Goal: Information Seeking & Learning: Learn about a topic

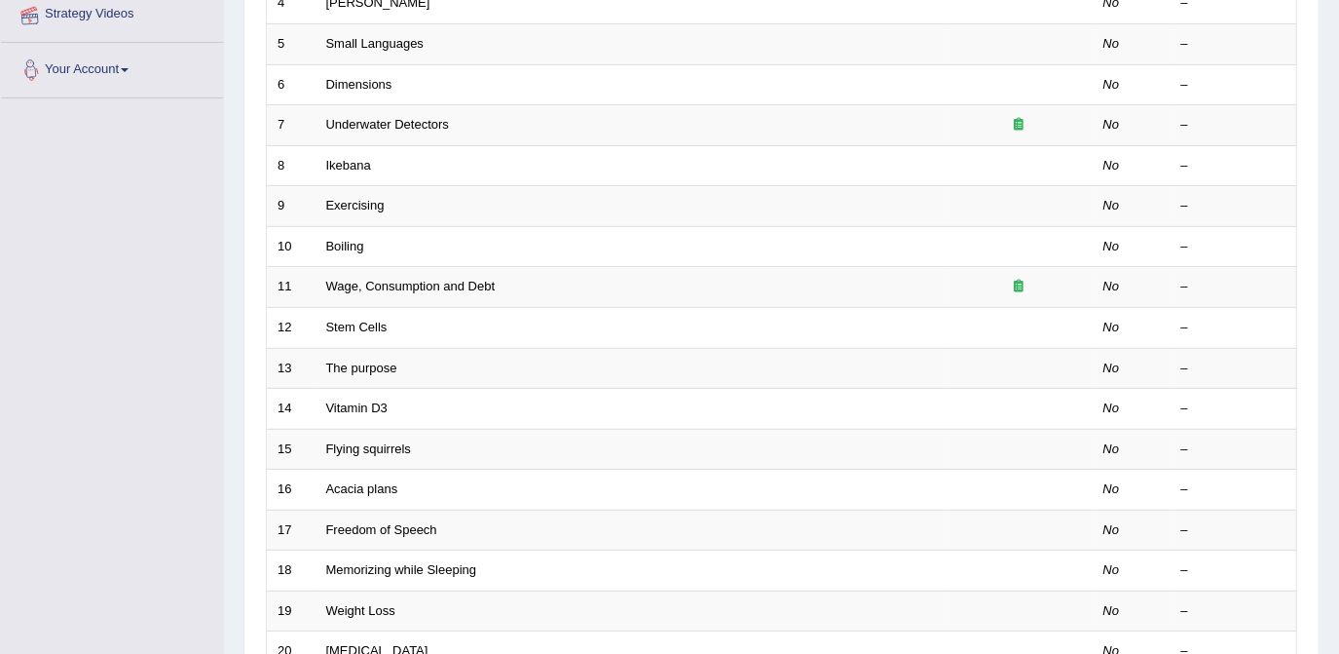
scroll to position [595, 0]
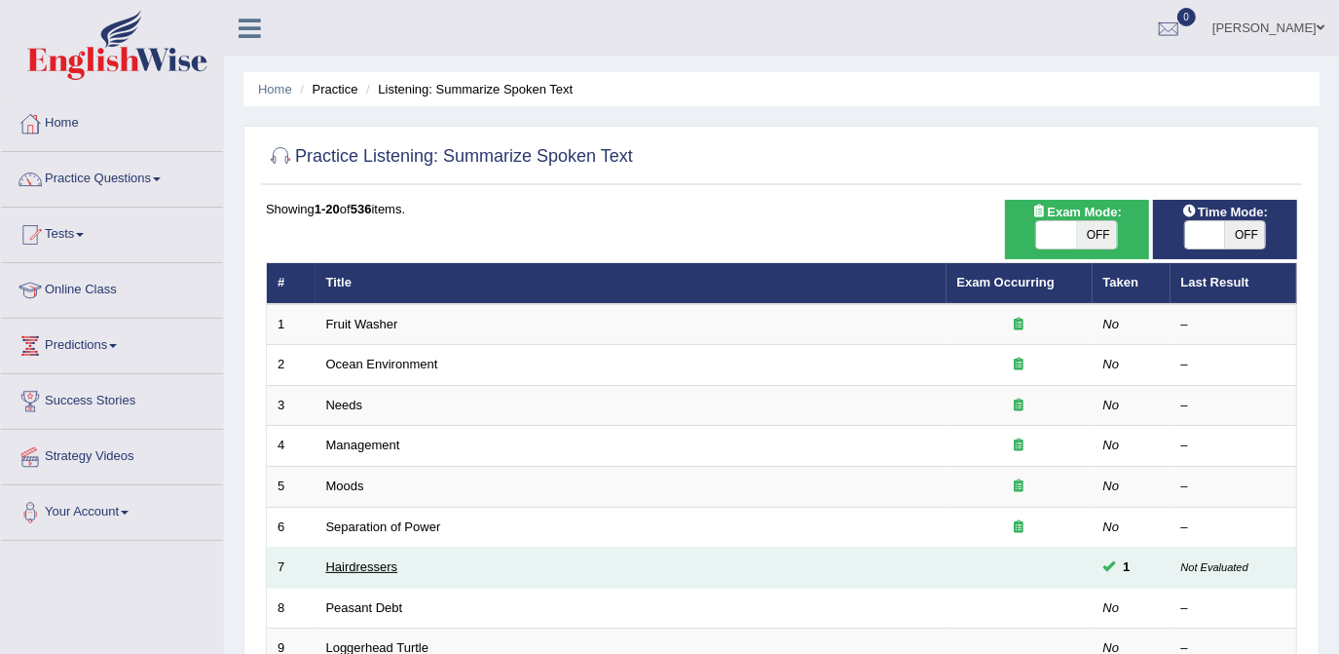
click at [363, 563] on link "Hairdressers" at bounding box center [362, 566] width 72 height 15
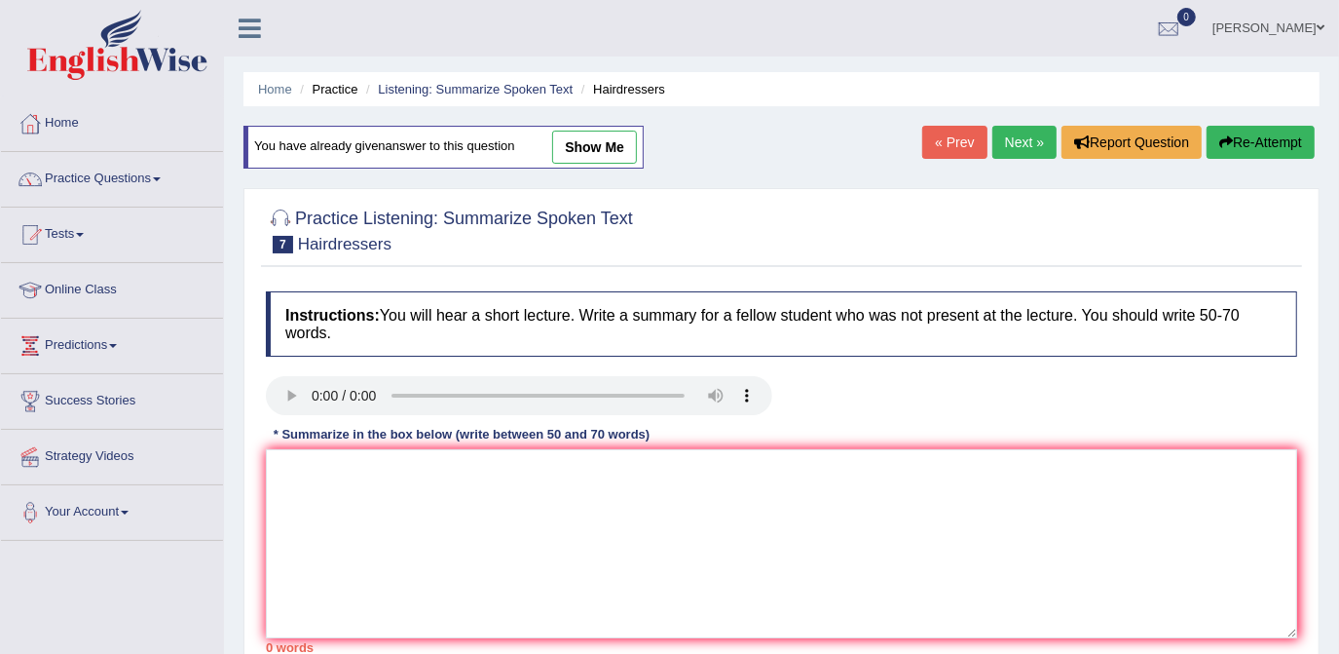
click at [593, 140] on link "show me" at bounding box center [594, 147] width 85 height 33
type textarea "Hairdressers play important role in personal grooming and self-expression. They…"
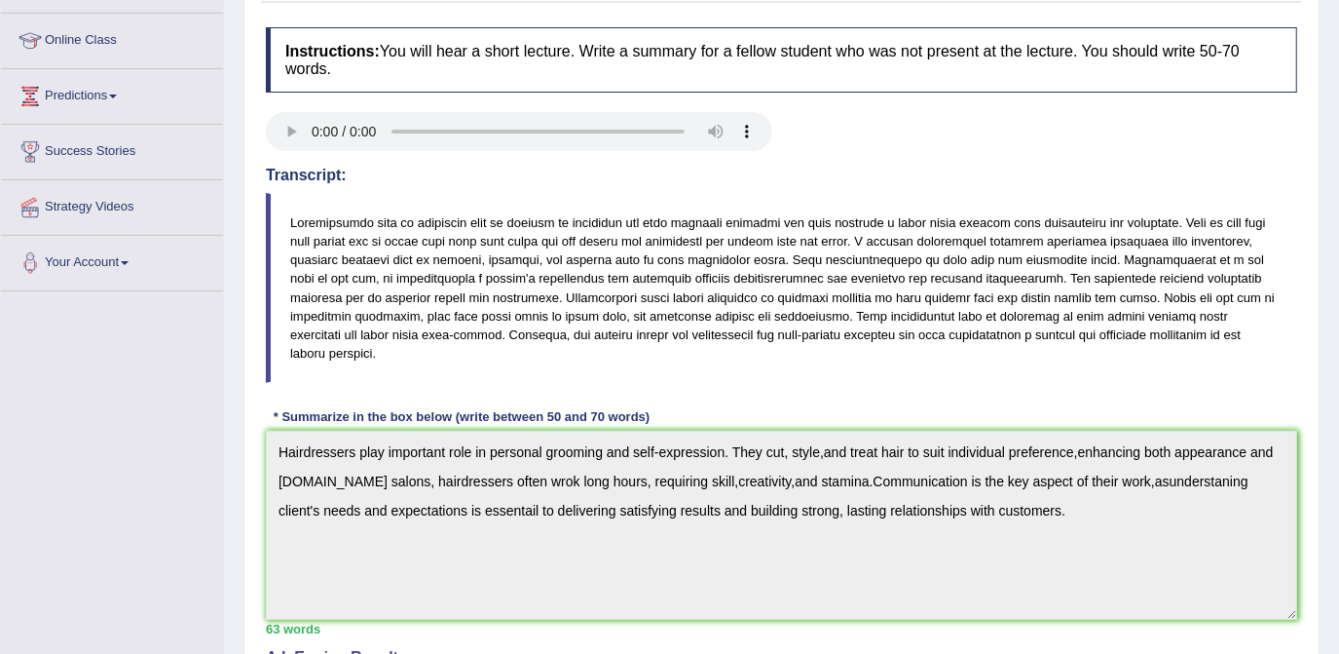
scroll to position [265, 0]
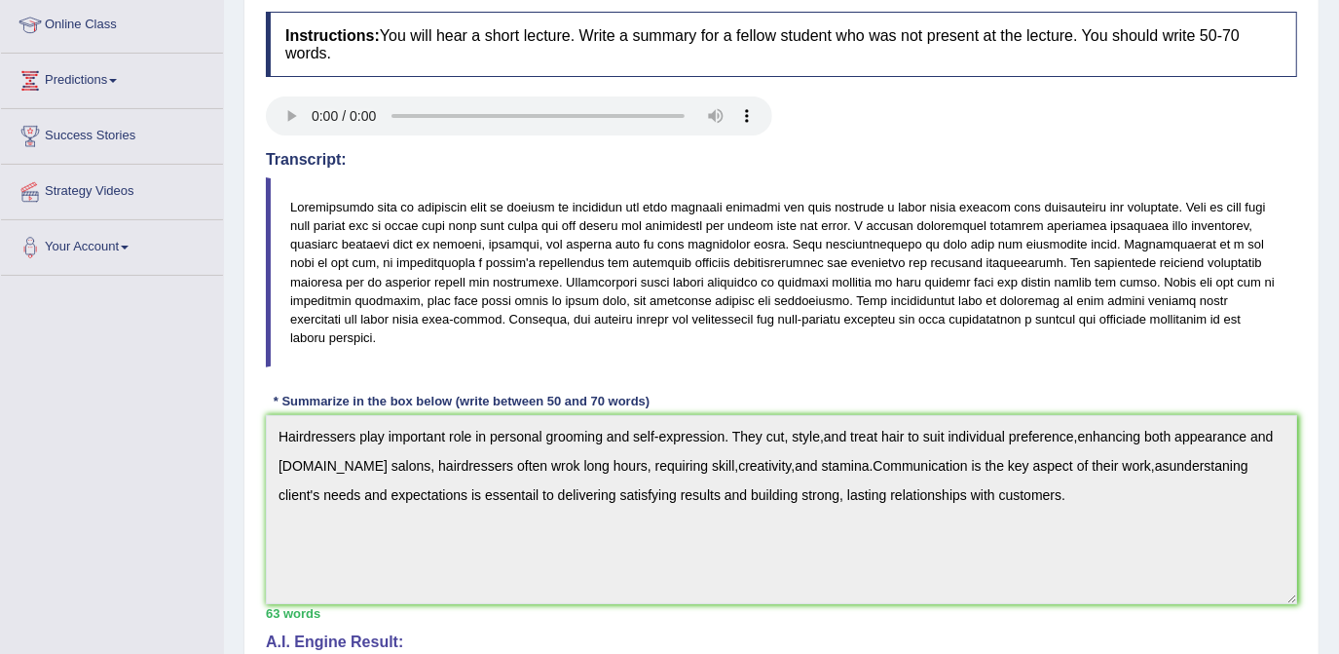
click at [78, 22] on link "Online Class" at bounding box center [112, 22] width 222 height 49
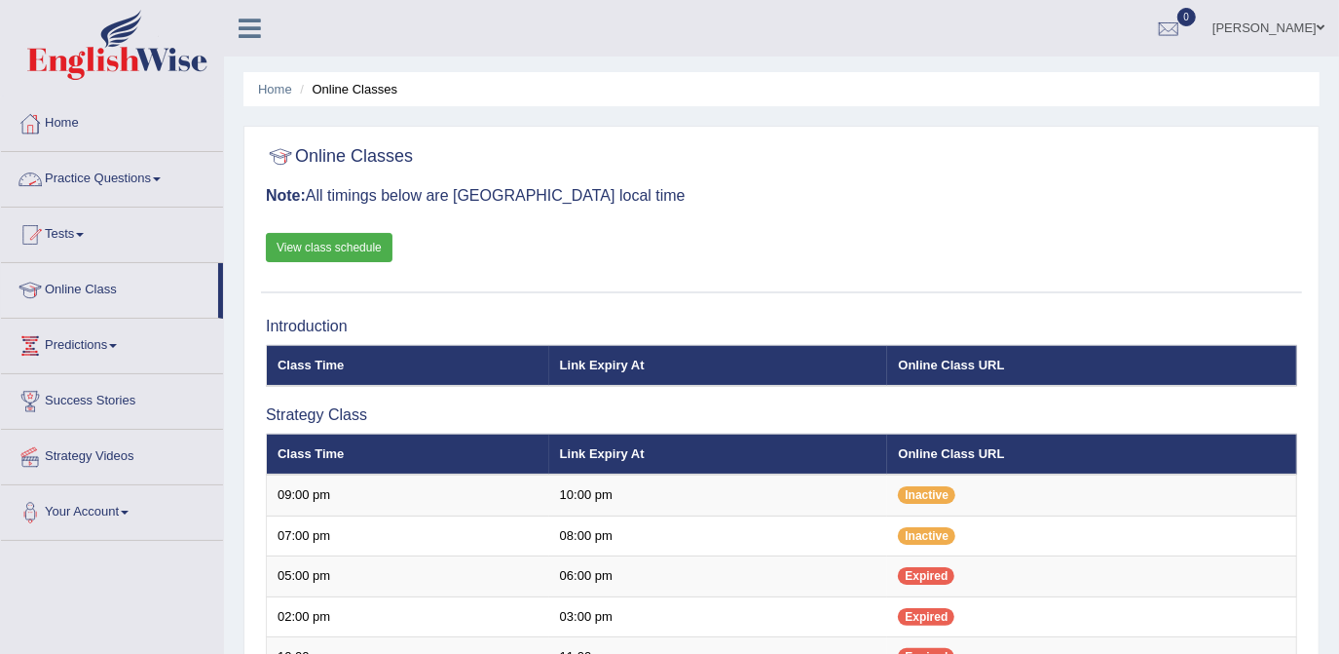
click at [138, 170] on link "Practice Questions" at bounding box center [112, 176] width 222 height 49
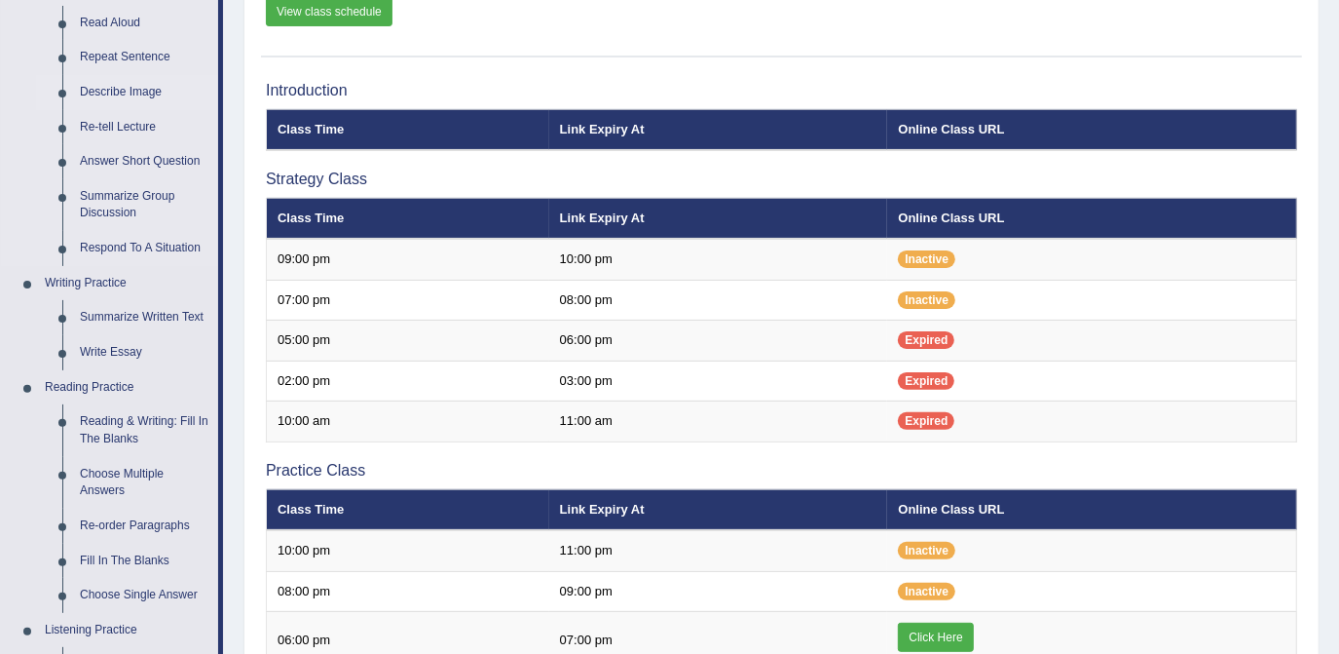
scroll to position [442, 0]
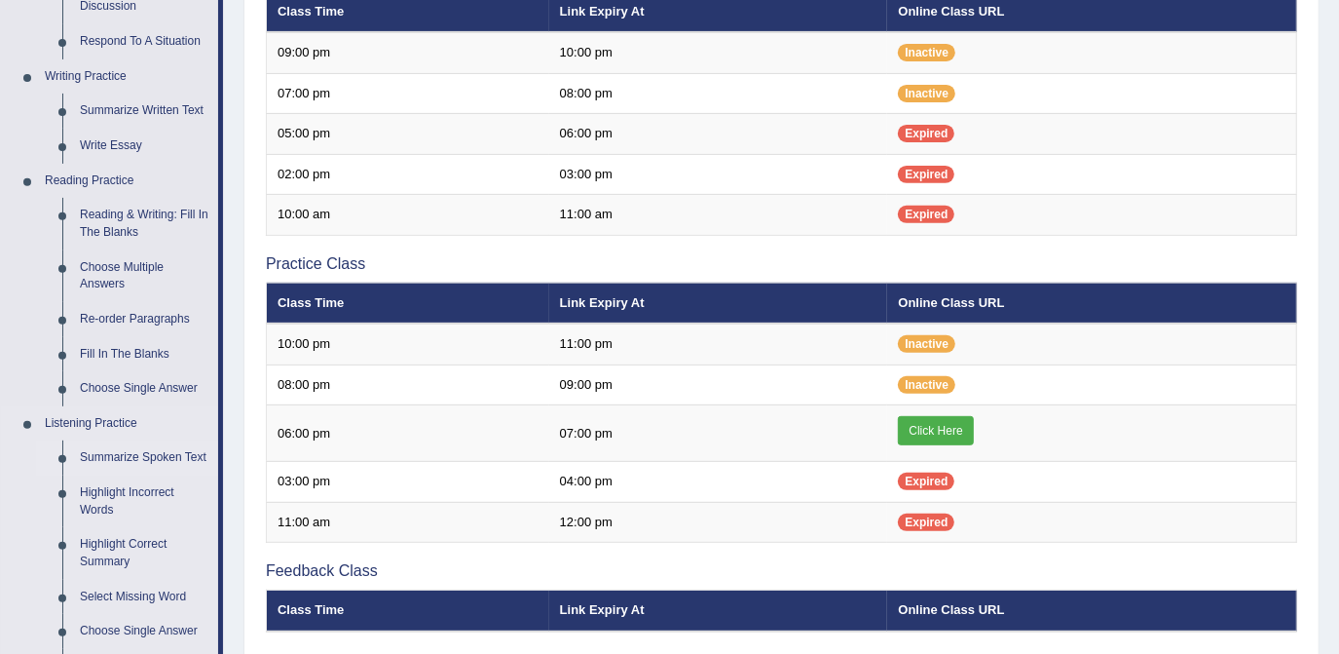
click at [160, 461] on link "Summarize Spoken Text" at bounding box center [144, 457] width 147 height 35
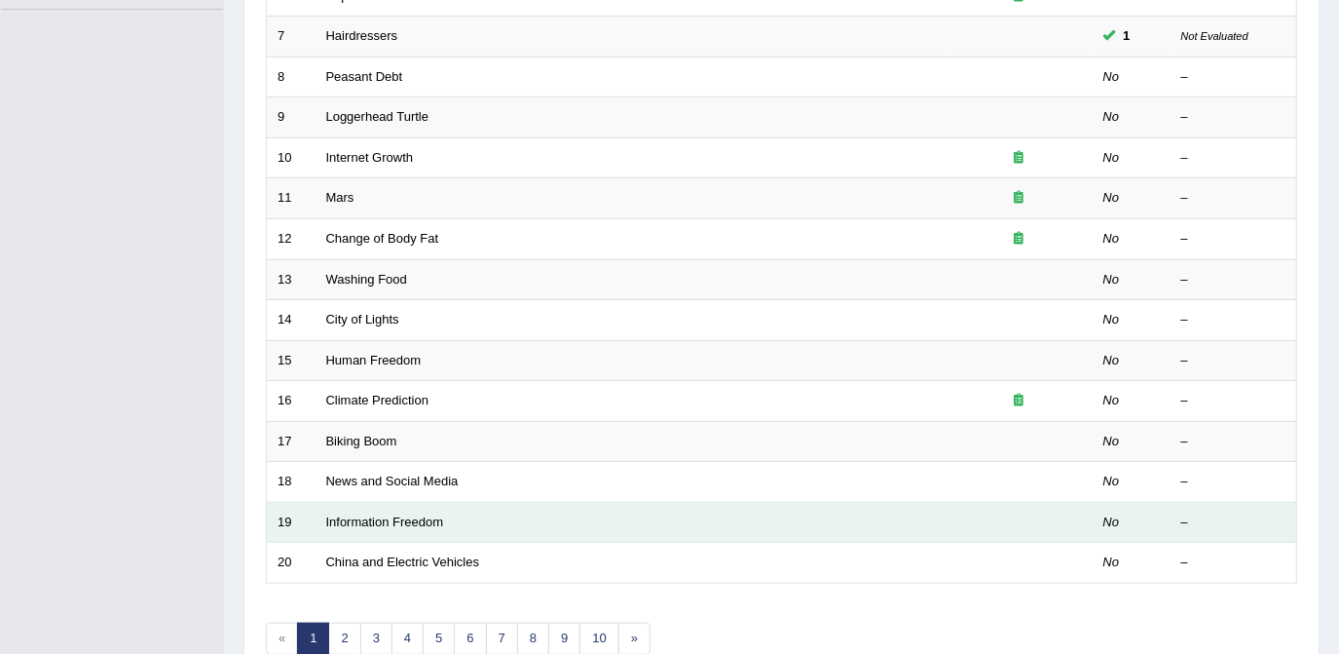
scroll to position [627, 0]
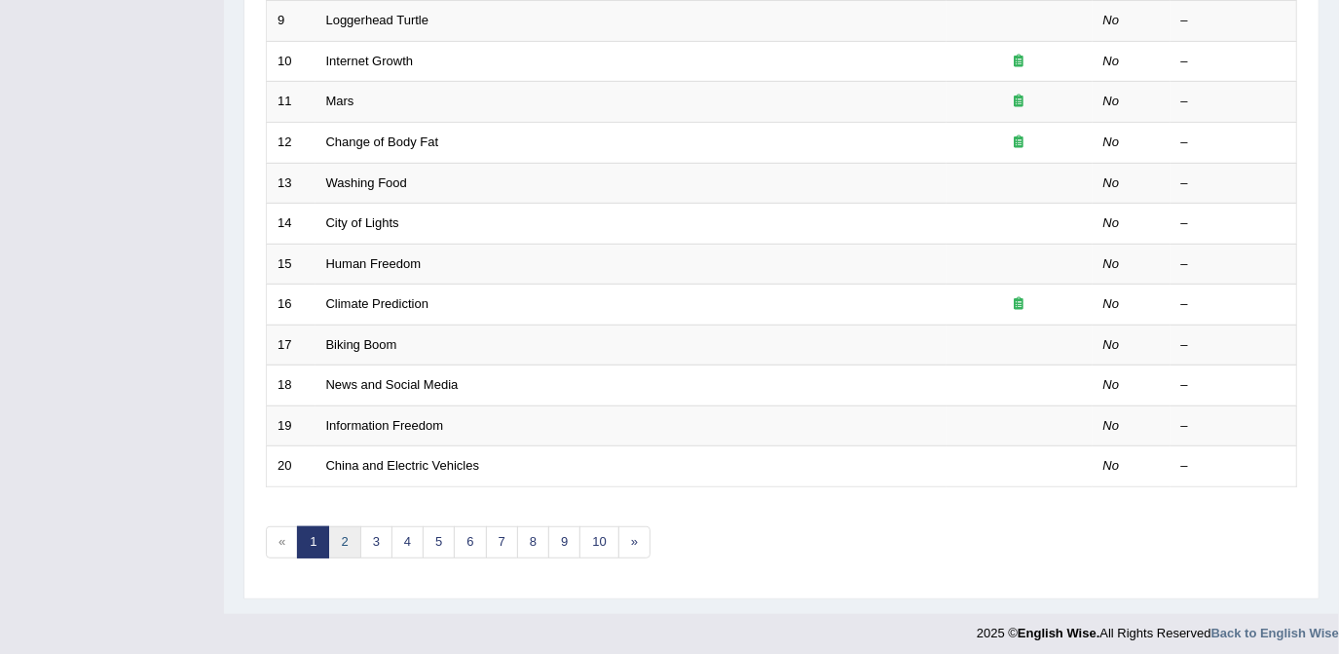
click at [346, 532] on link "2" at bounding box center [344, 542] width 32 height 32
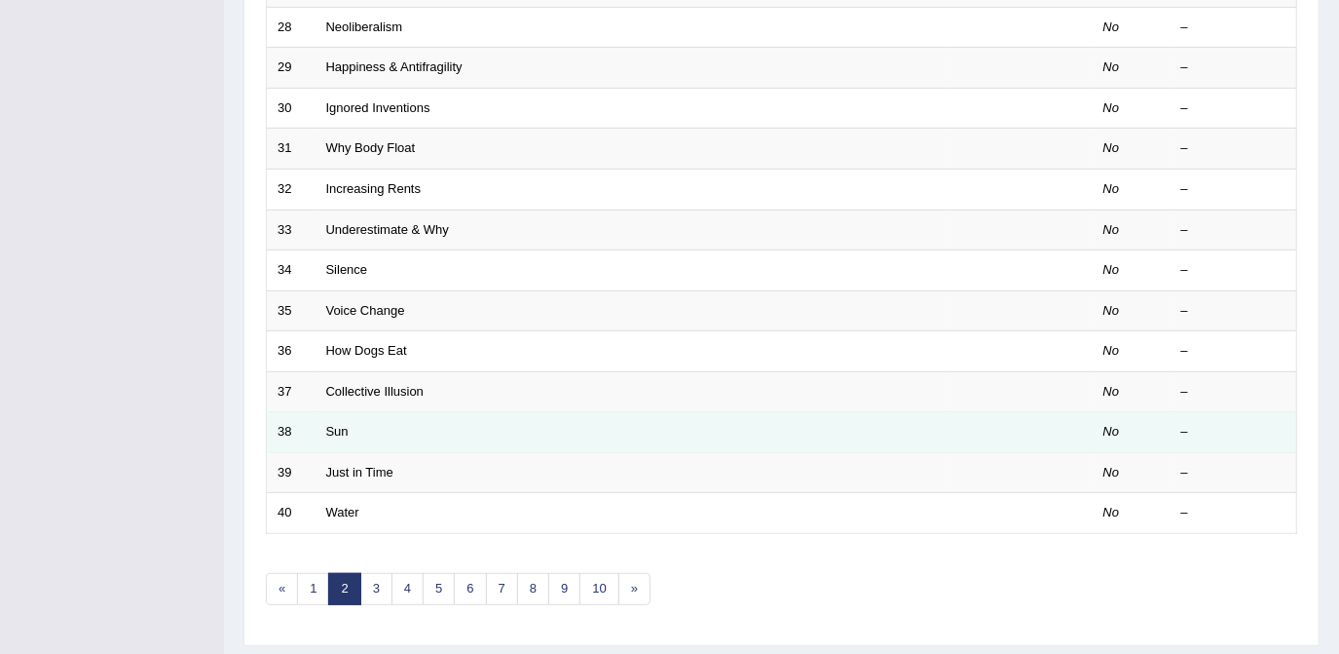
scroll to position [627, 0]
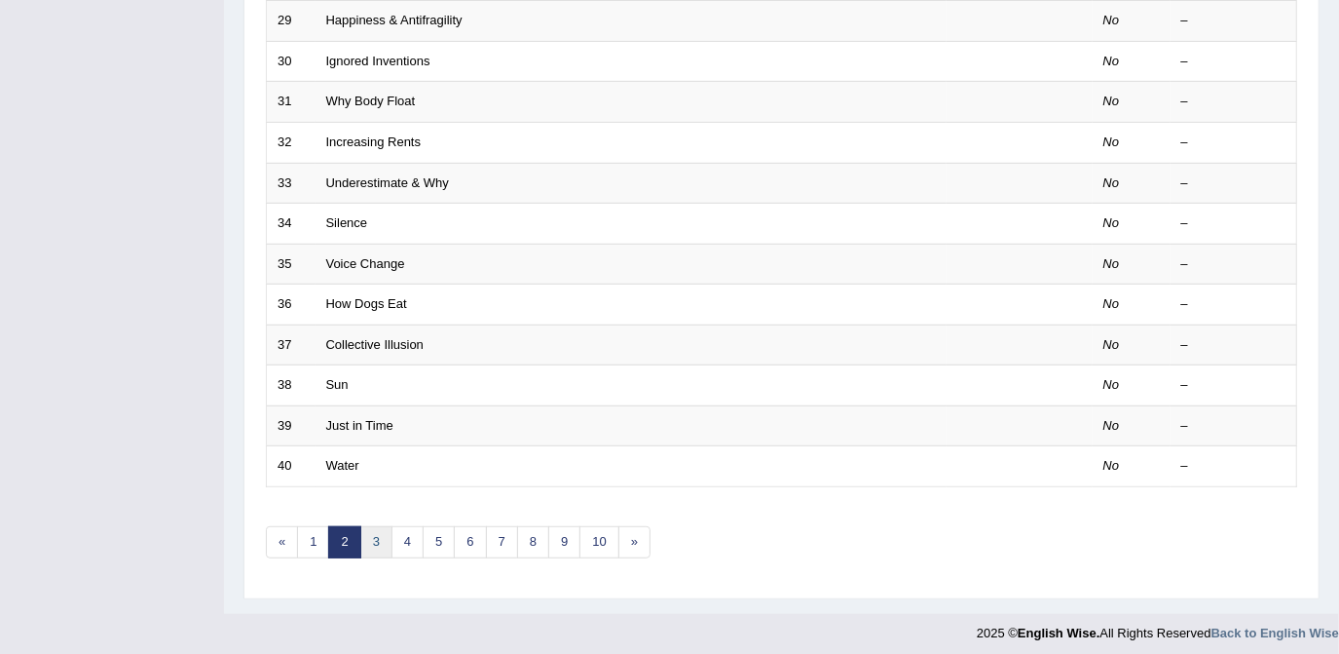
click at [372, 528] on link "3" at bounding box center [376, 542] width 32 height 32
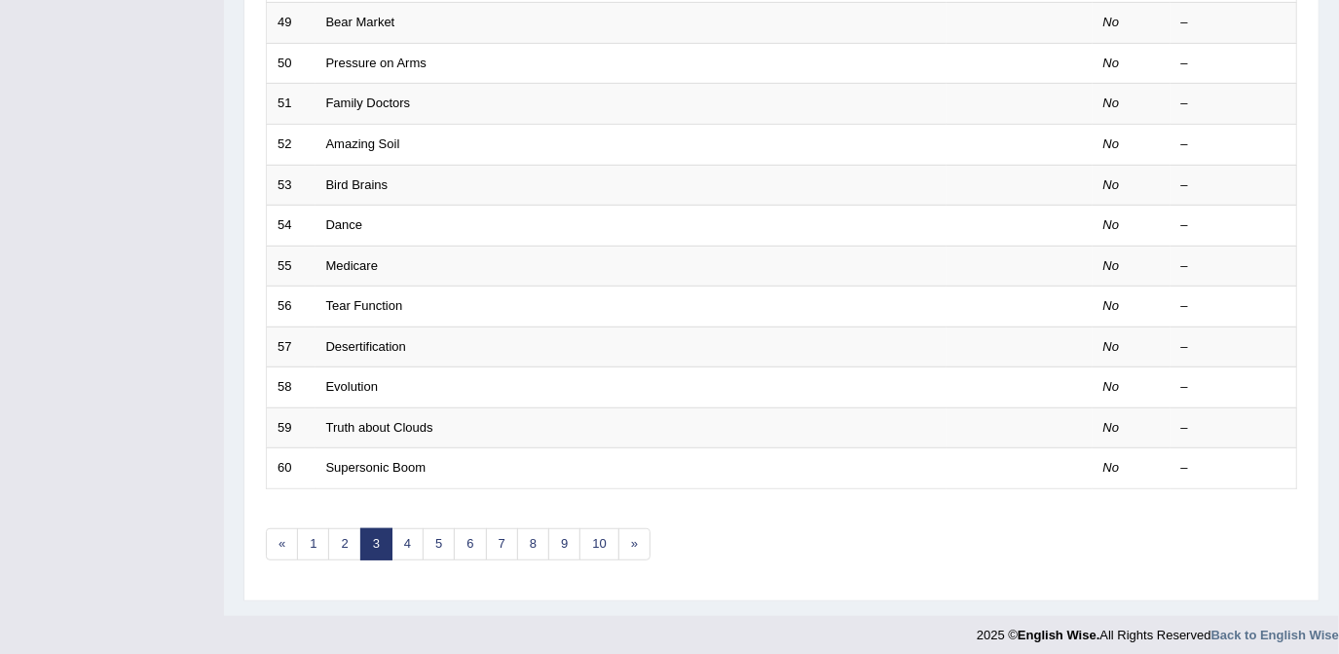
scroll to position [627, 0]
click at [314, 539] on link "1" at bounding box center [313, 542] width 32 height 32
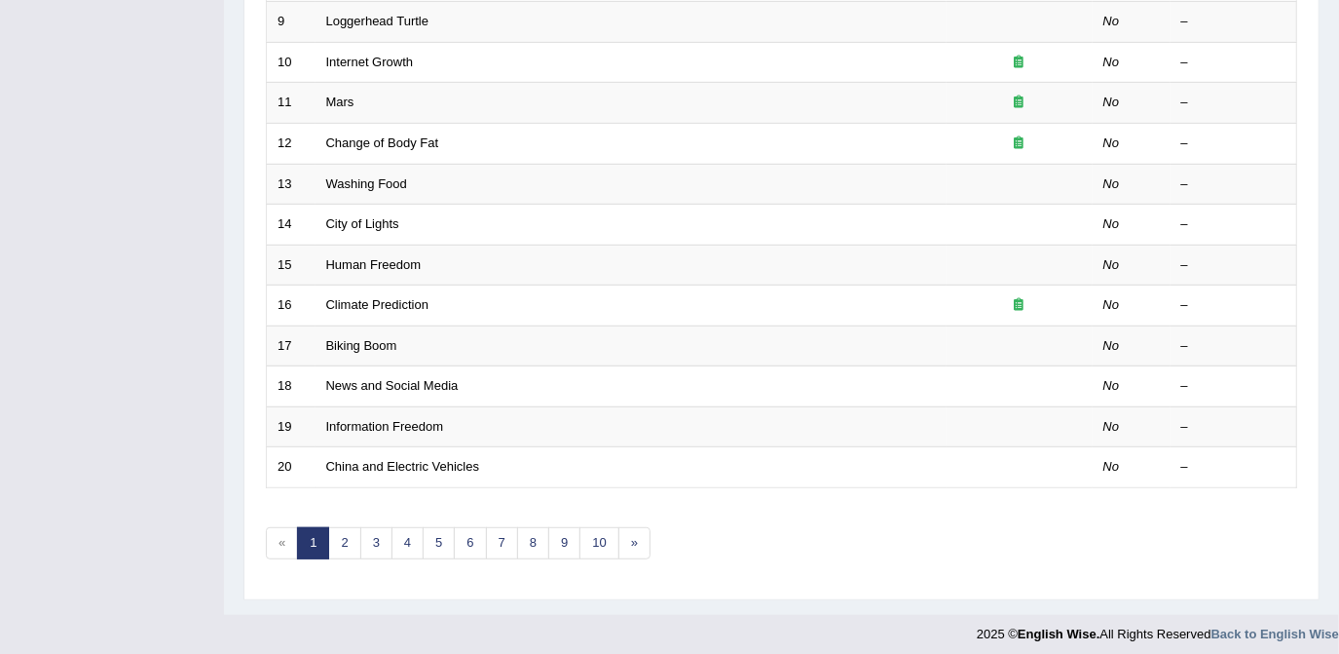
scroll to position [627, 0]
click at [433, 531] on link "5" at bounding box center [439, 542] width 32 height 32
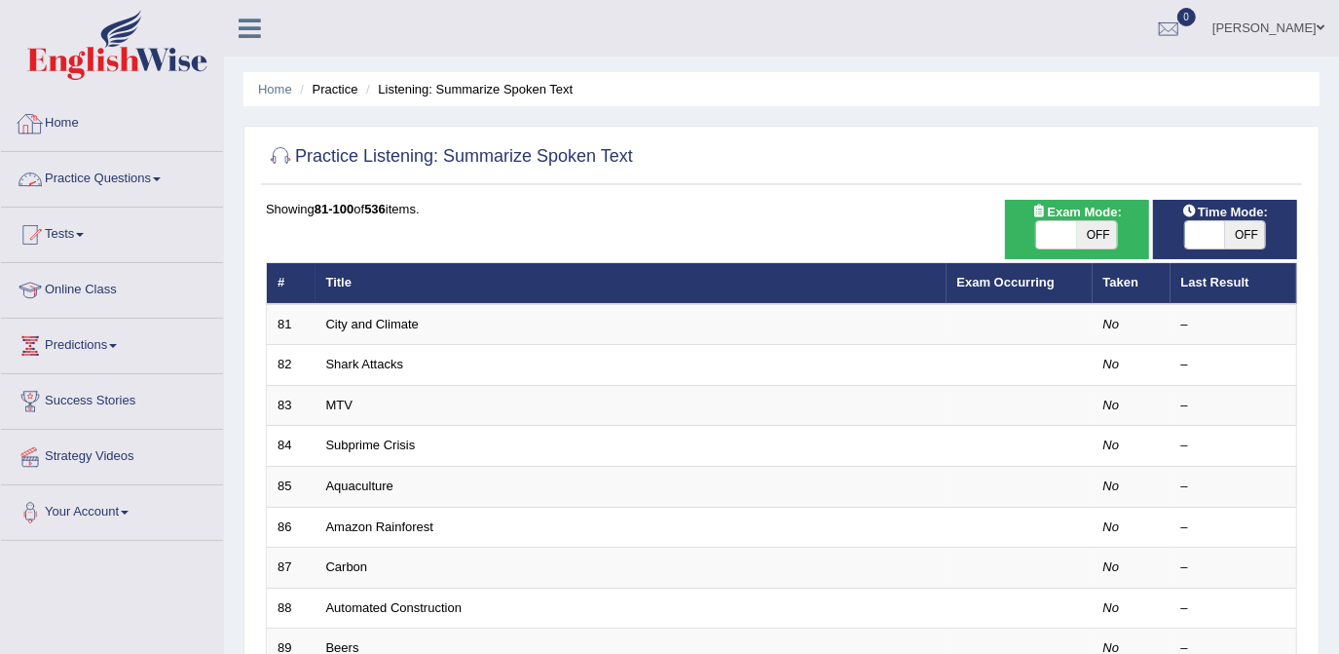
click at [134, 173] on link "Practice Questions" at bounding box center [112, 176] width 222 height 49
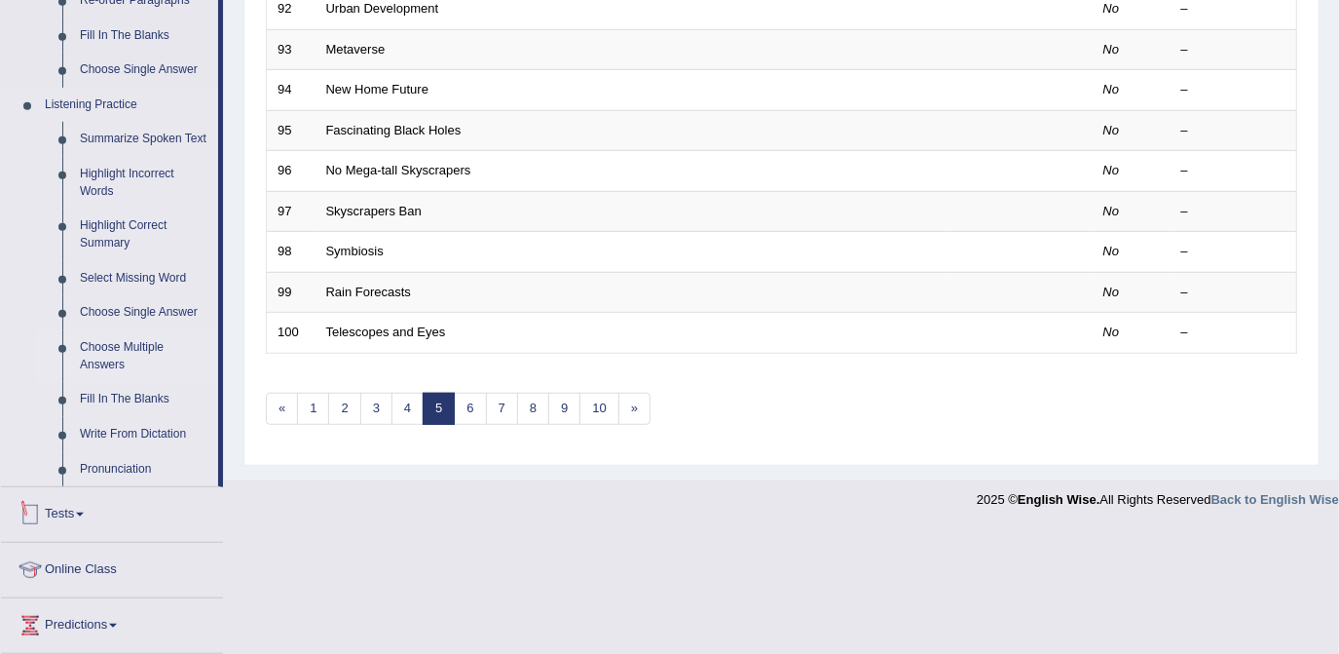
scroll to position [708, 0]
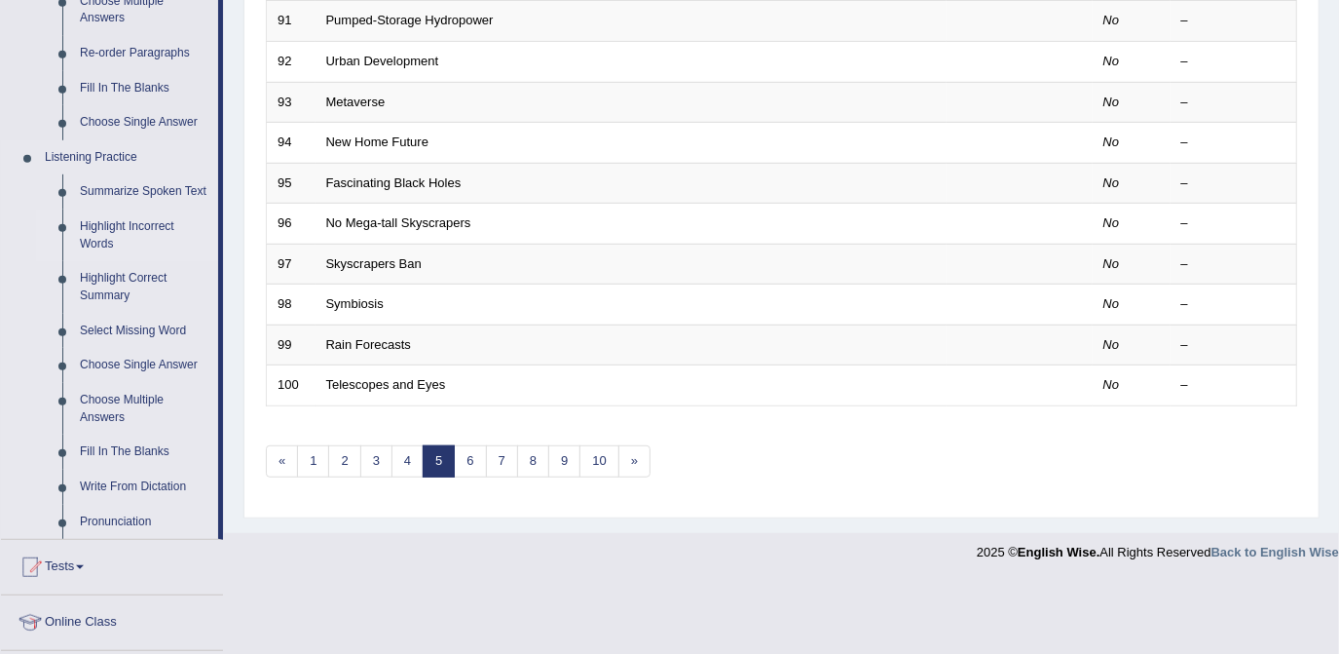
click at [120, 232] on link "Highlight Incorrect Words" at bounding box center [144, 235] width 147 height 52
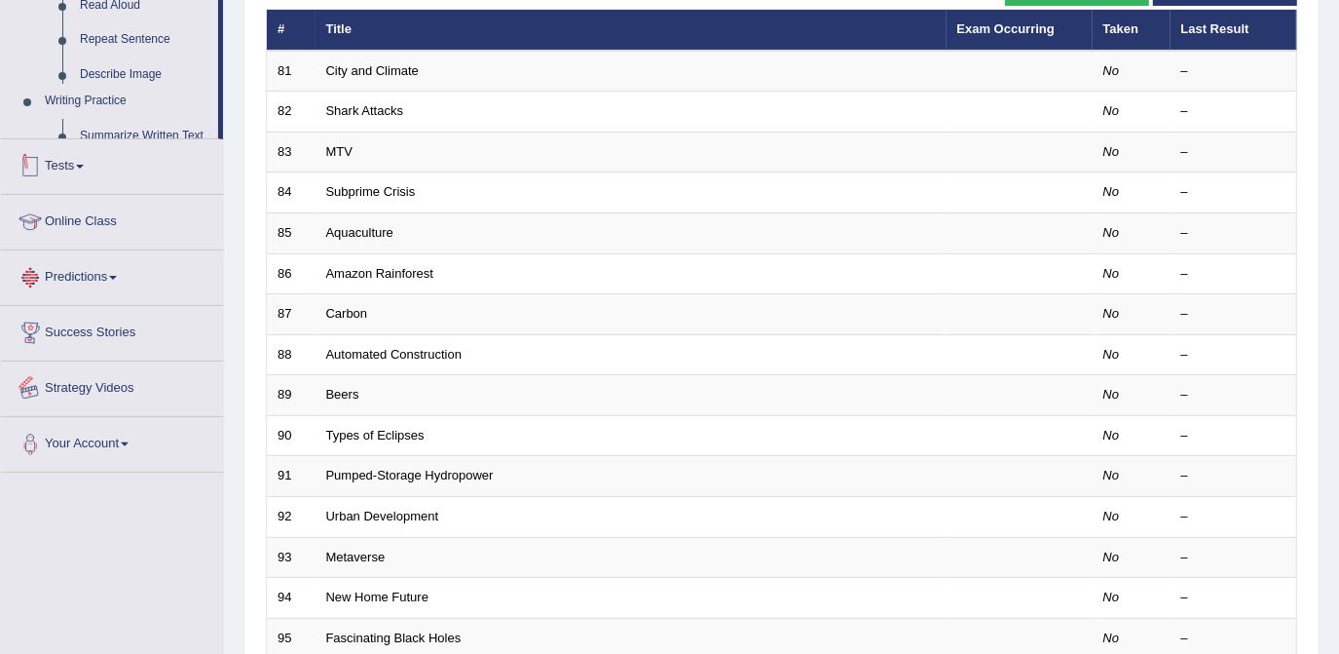
scroll to position [627, 0]
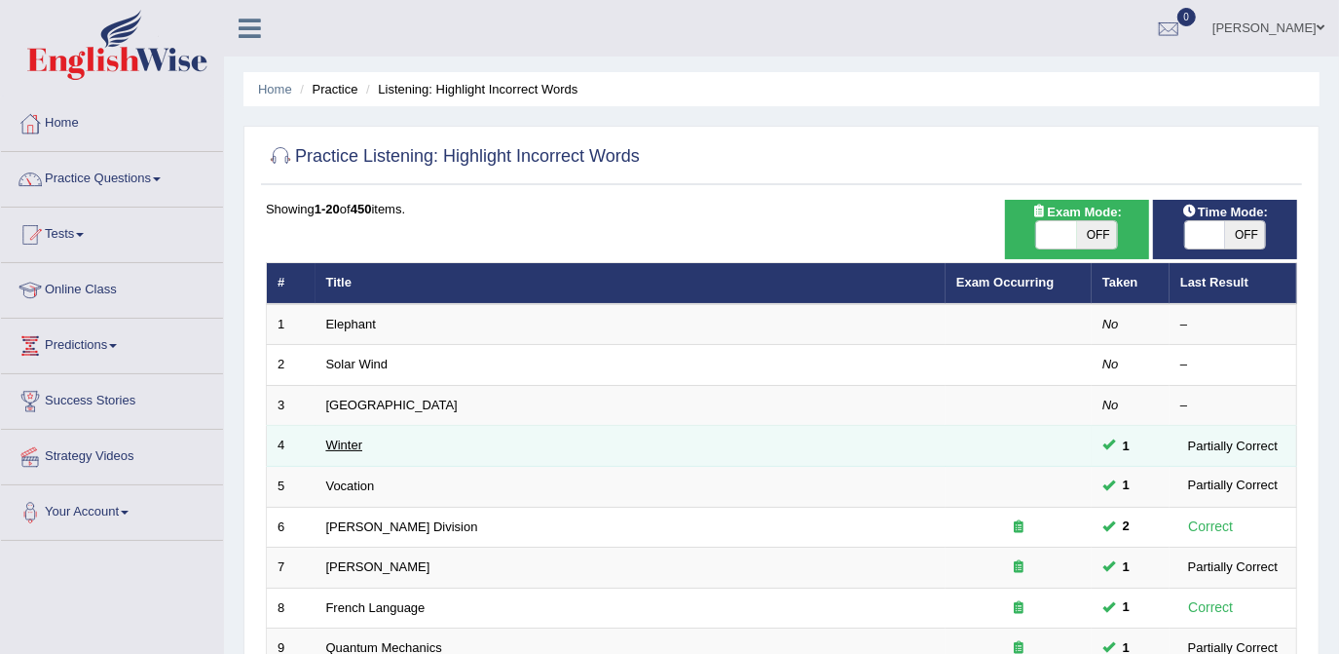
click at [335, 443] on link "Winter" at bounding box center [344, 444] width 37 height 15
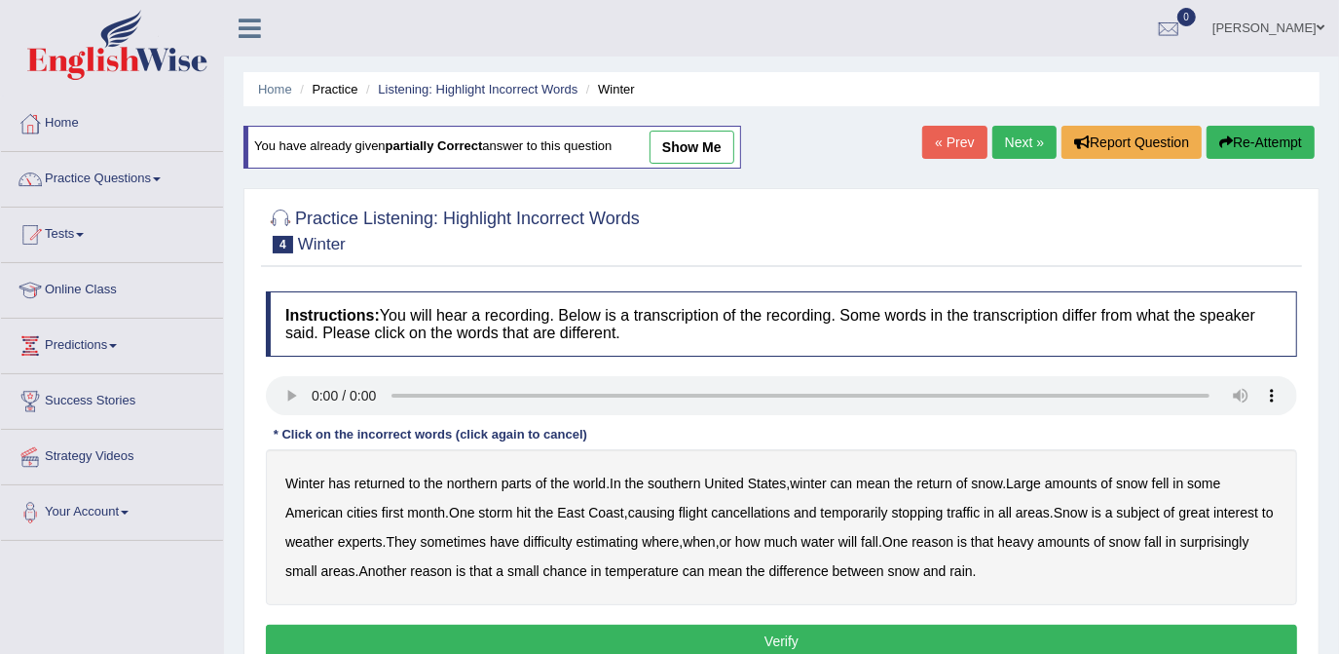
click at [395, 513] on b "first" at bounding box center [393, 513] width 22 height 16
click at [1011, 513] on b "all" at bounding box center [1005, 513] width 14 height 16
click at [835, 541] on b "water" at bounding box center [818, 542] width 33 height 16
click at [828, 634] on button "Verify" at bounding box center [781, 640] width 1031 height 33
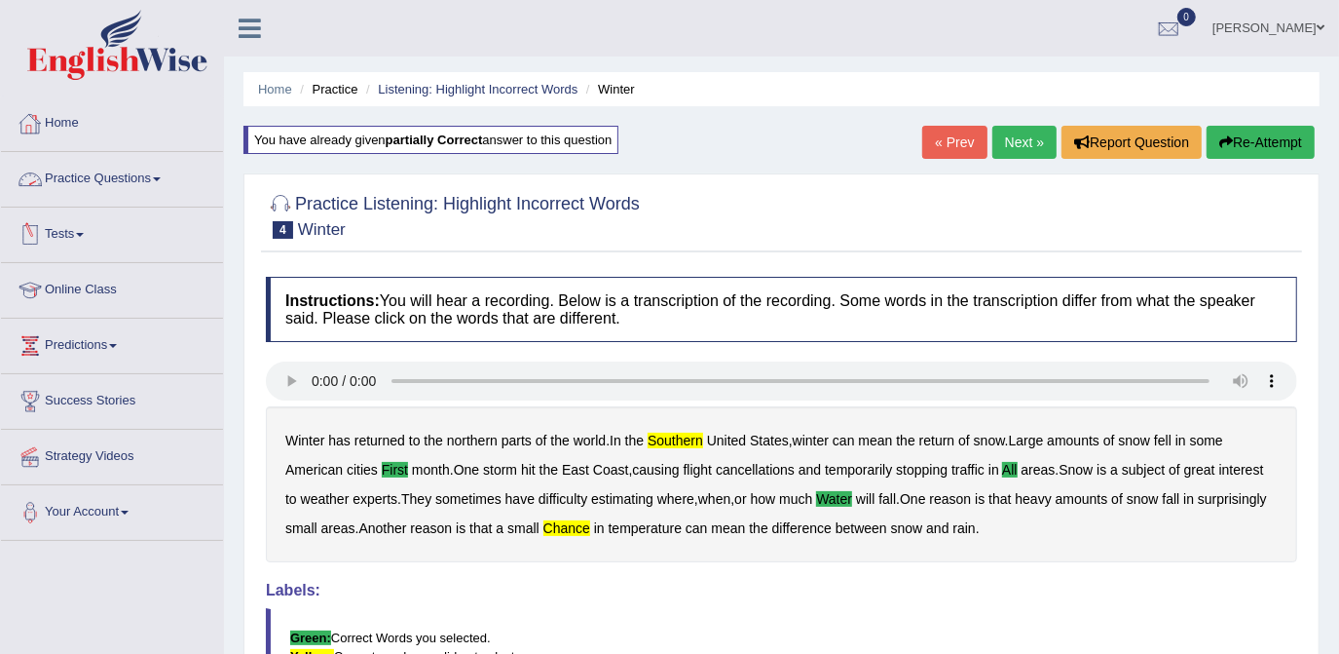
click at [158, 172] on link "Practice Questions" at bounding box center [112, 176] width 222 height 49
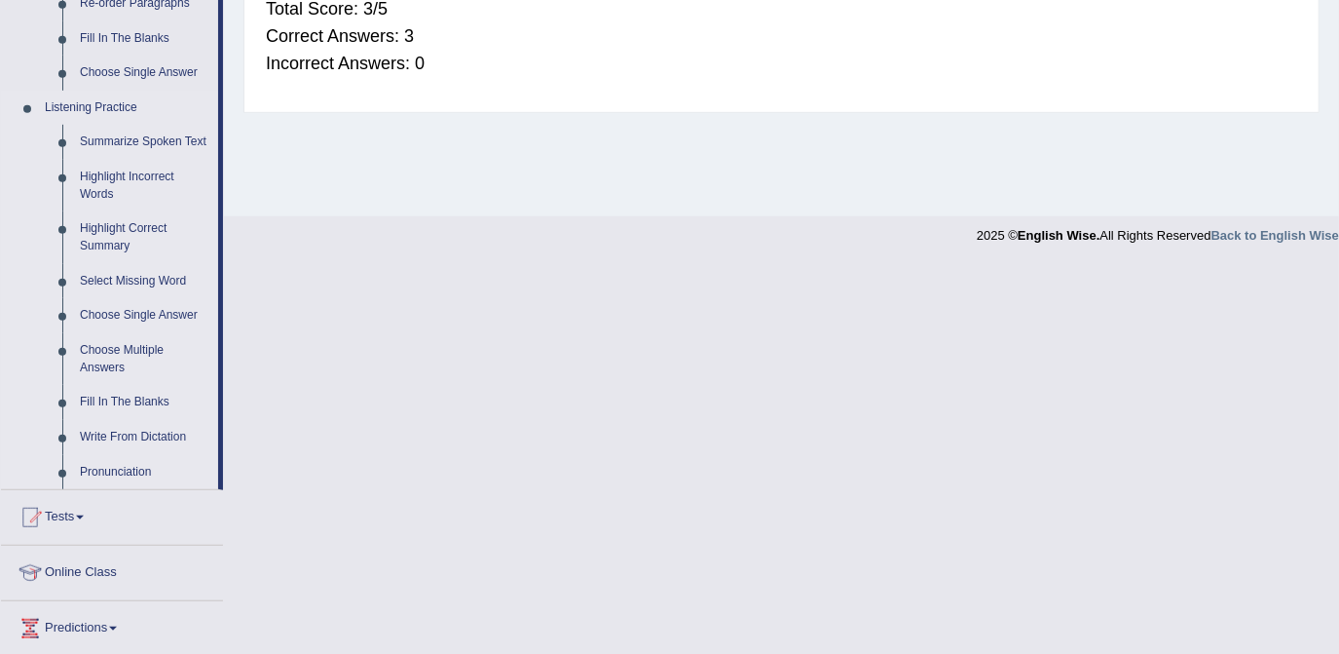
scroll to position [797, 0]
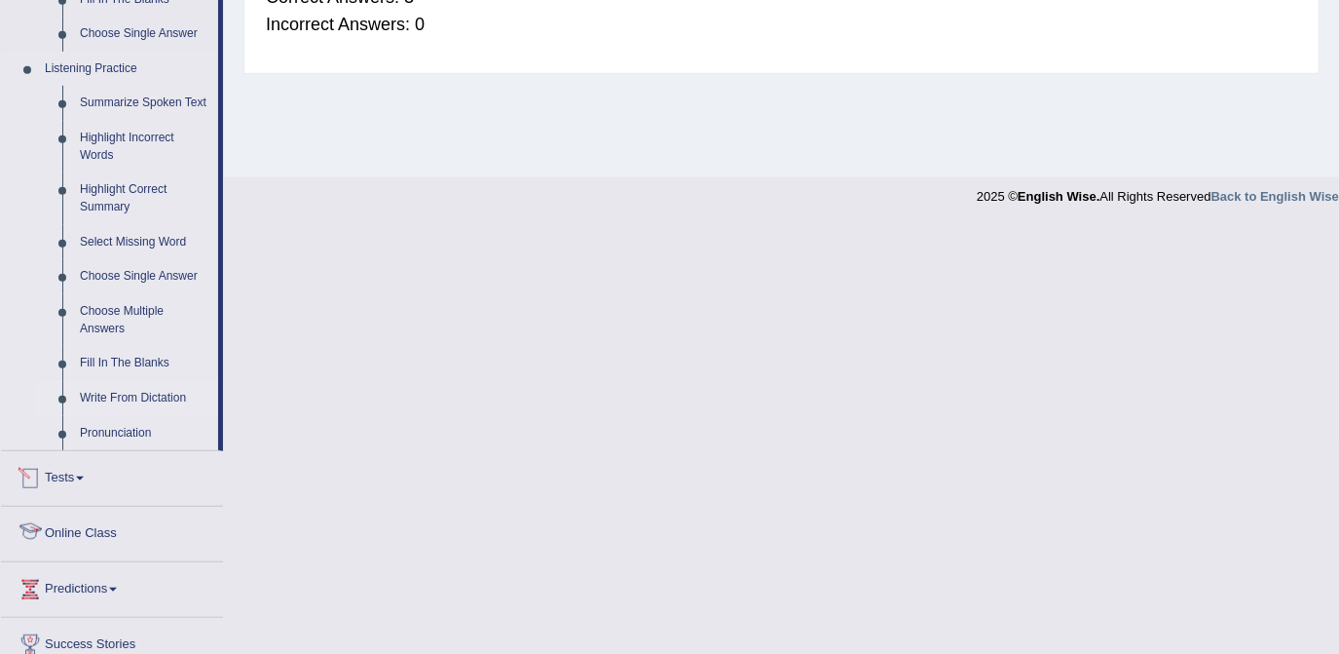
click at [122, 398] on link "Write From Dictation" at bounding box center [144, 398] width 147 height 35
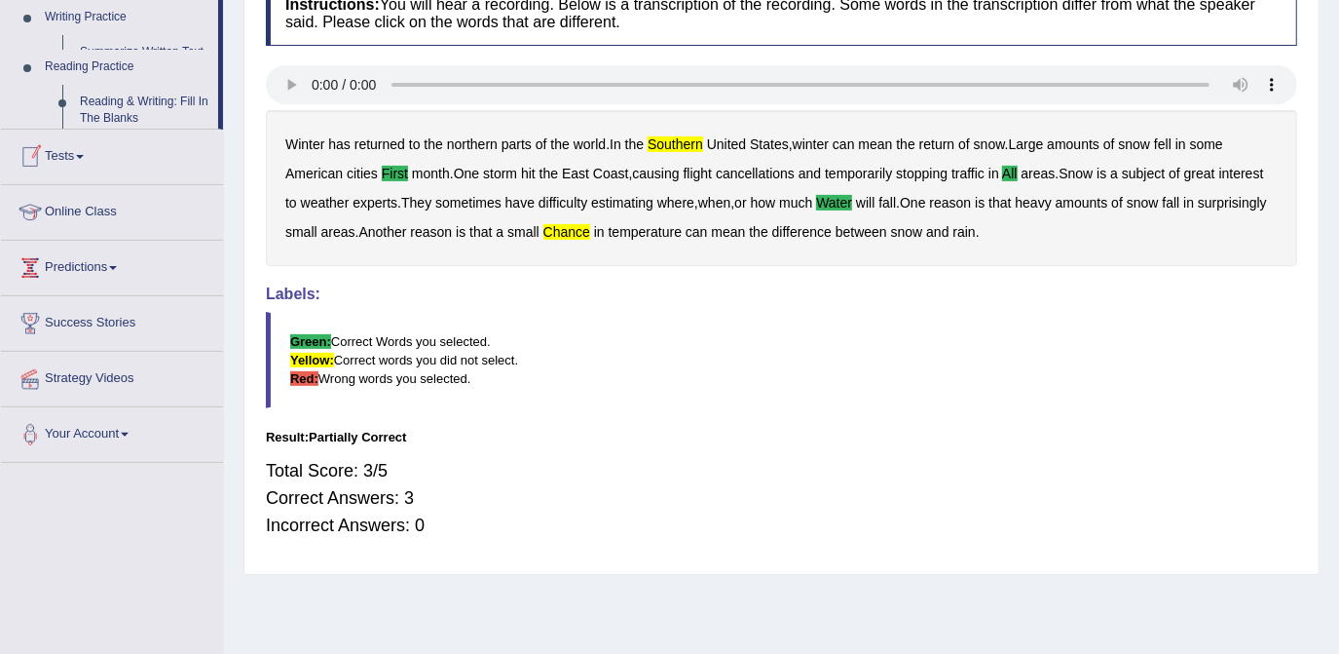
scroll to position [258, 0]
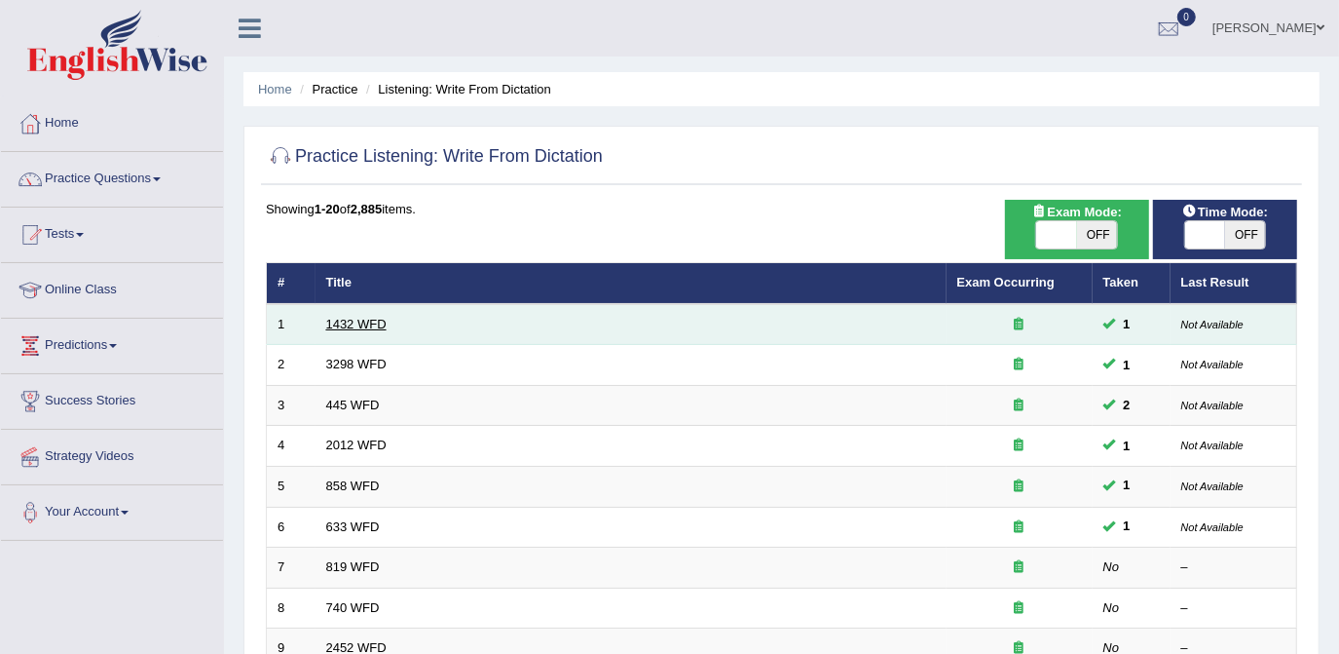
click at [347, 320] on link "1432 WFD" at bounding box center [356, 324] width 60 height 15
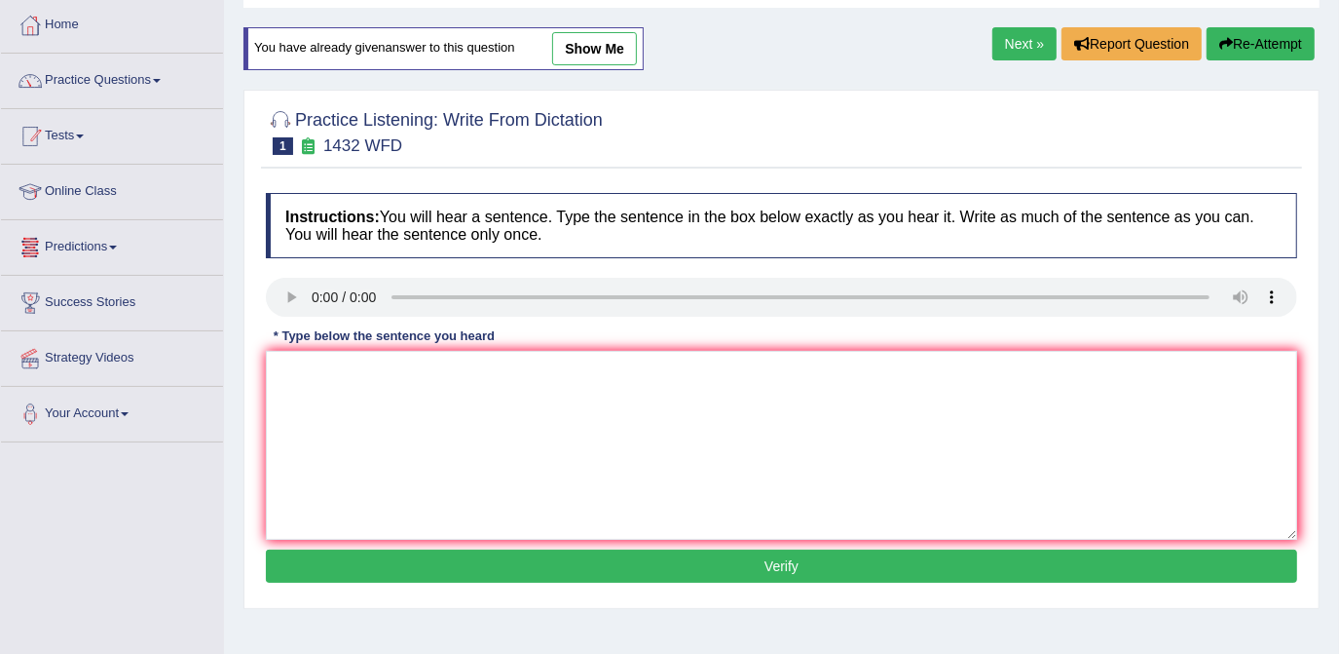
scroll to position [88, 0]
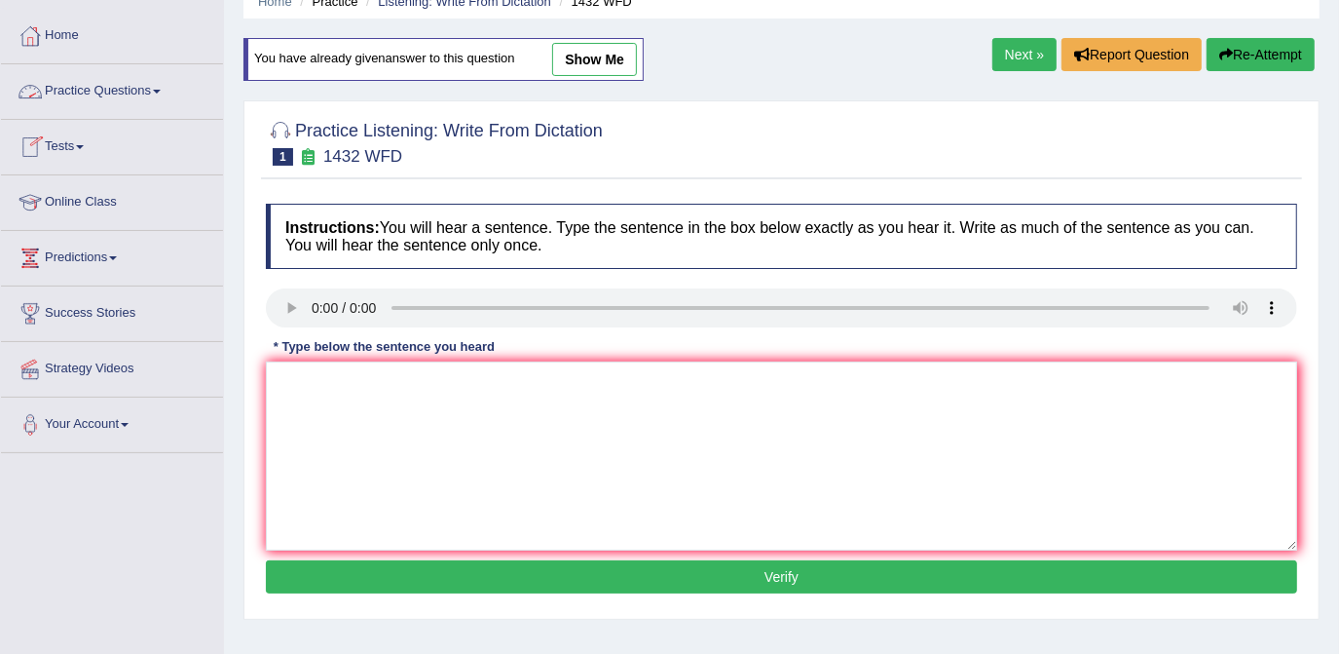
click at [161, 94] on link "Practice Questions" at bounding box center [112, 88] width 222 height 49
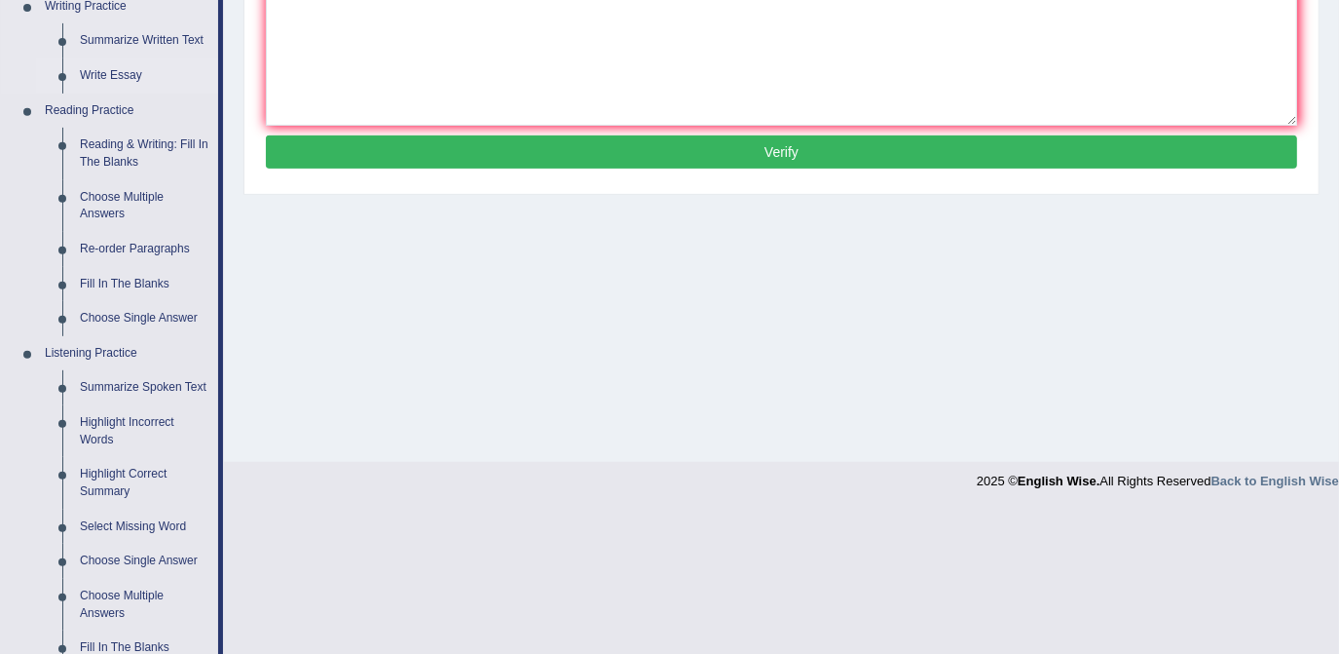
scroll to position [531, 0]
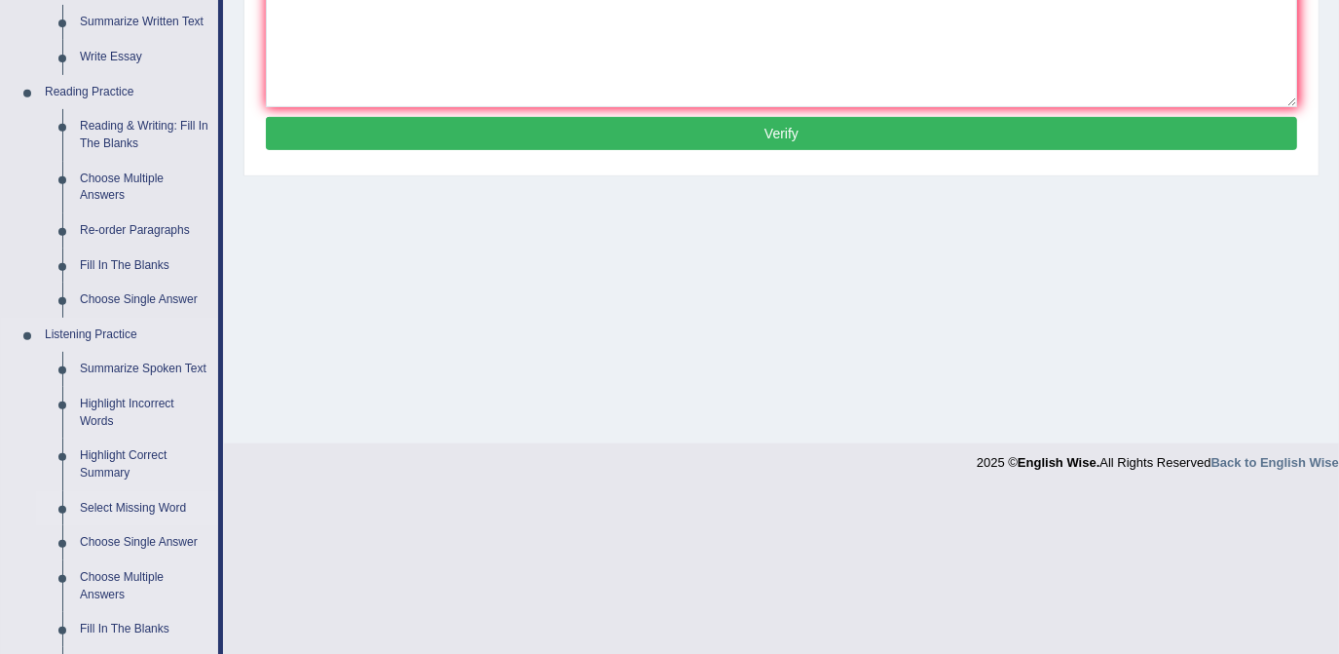
click at [132, 500] on link "Select Missing Word" at bounding box center [144, 508] width 147 height 35
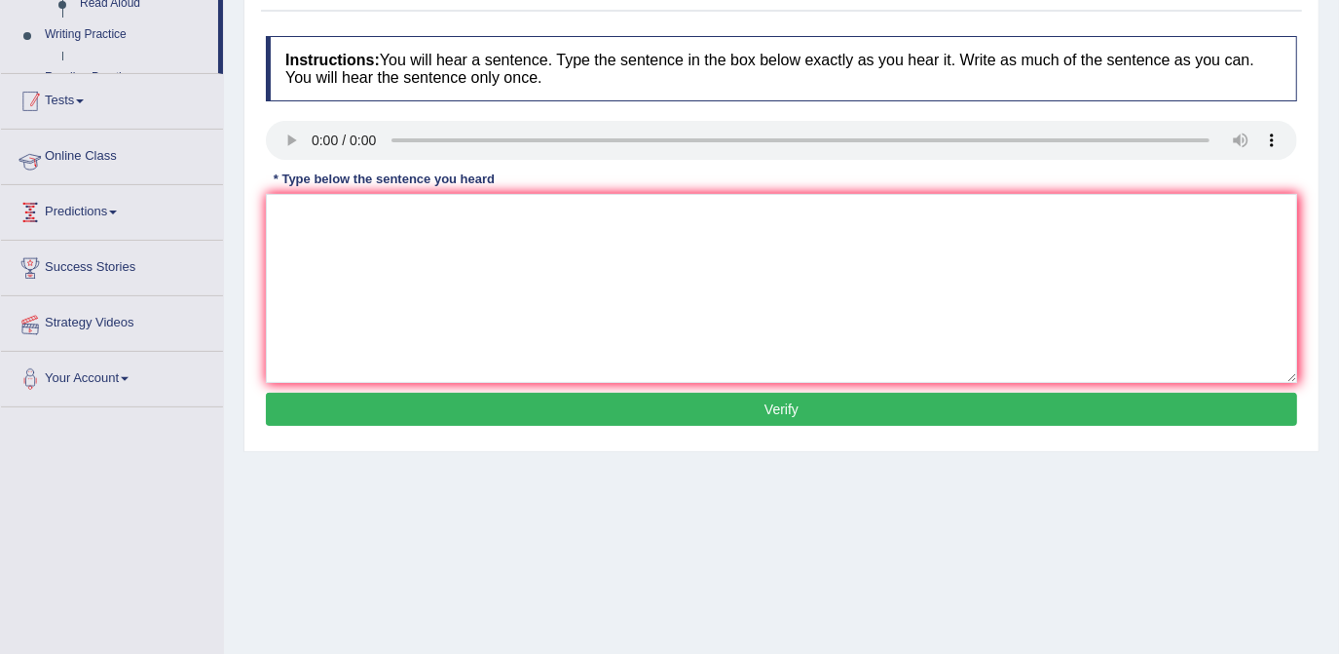
scroll to position [266, 0]
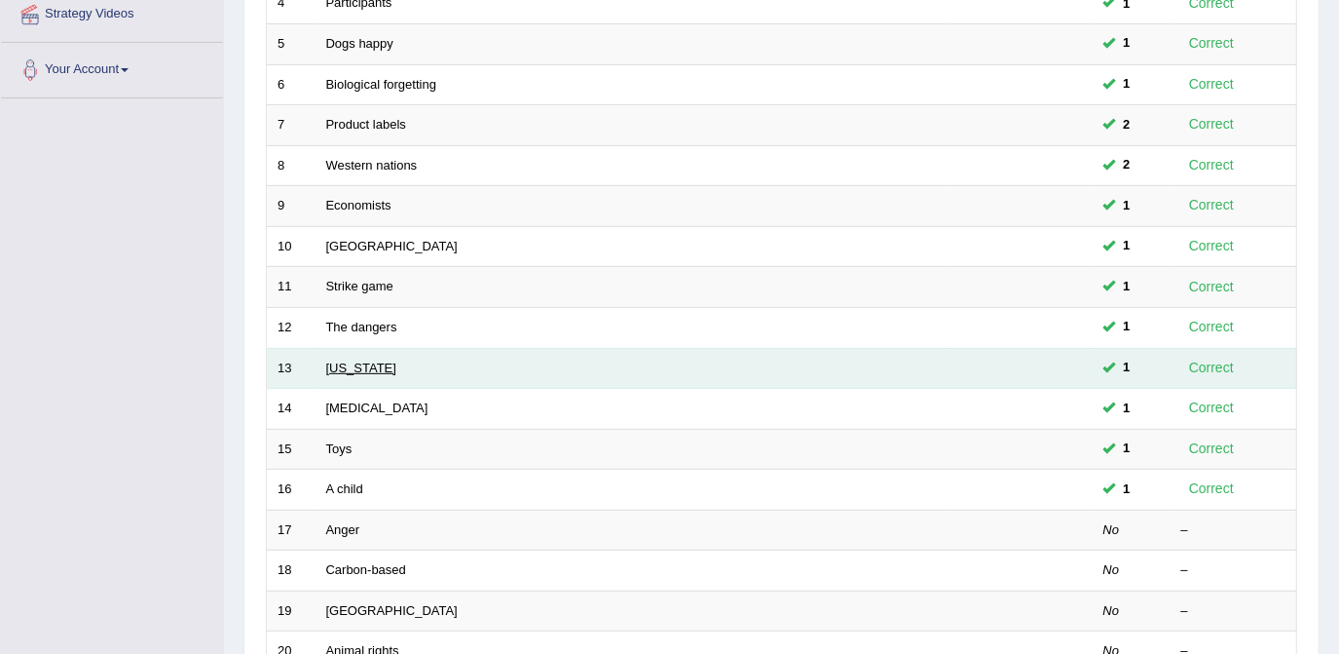
scroll to position [531, 0]
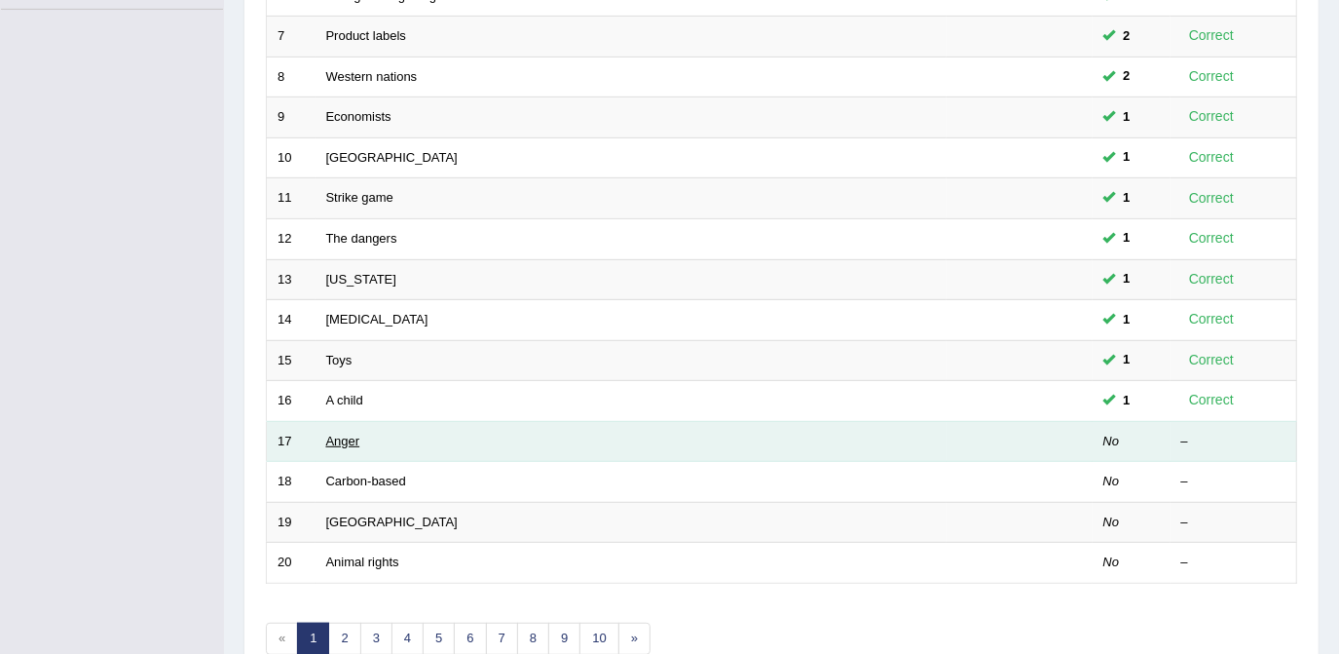
click at [355, 433] on link "Anger" at bounding box center [343, 440] width 34 height 15
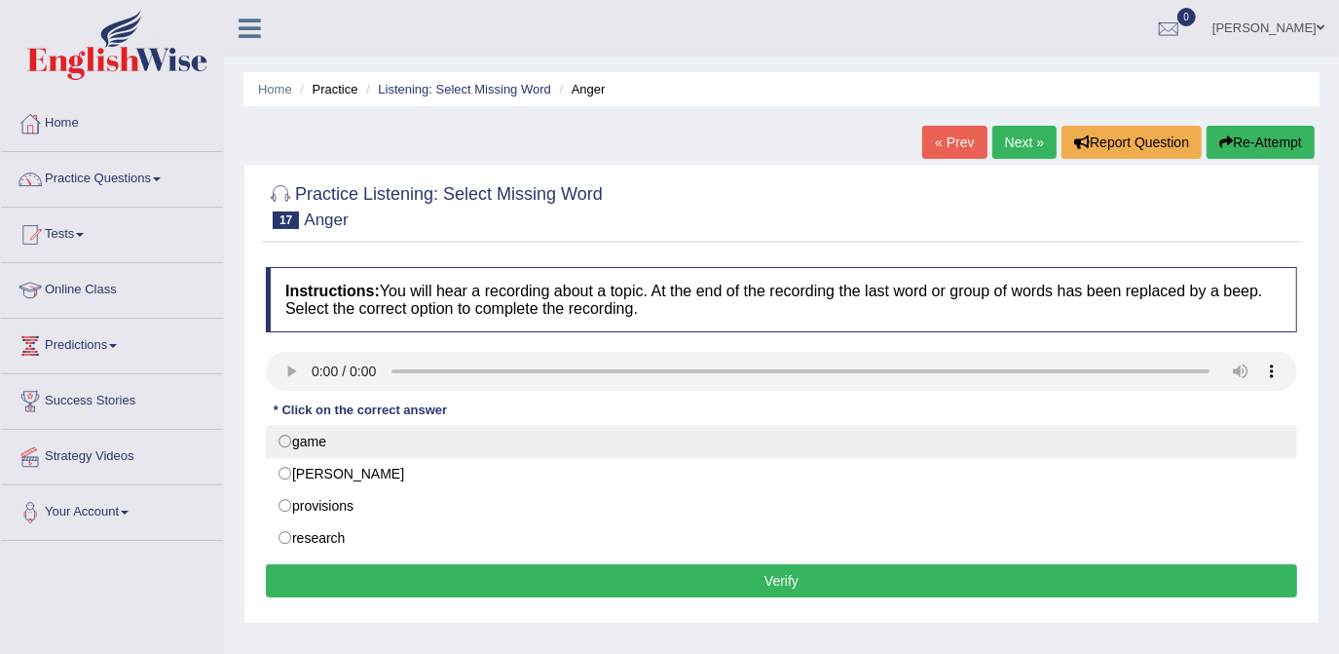
click at [322, 441] on label "game" at bounding box center [781, 441] width 1031 height 33
radio input "true"
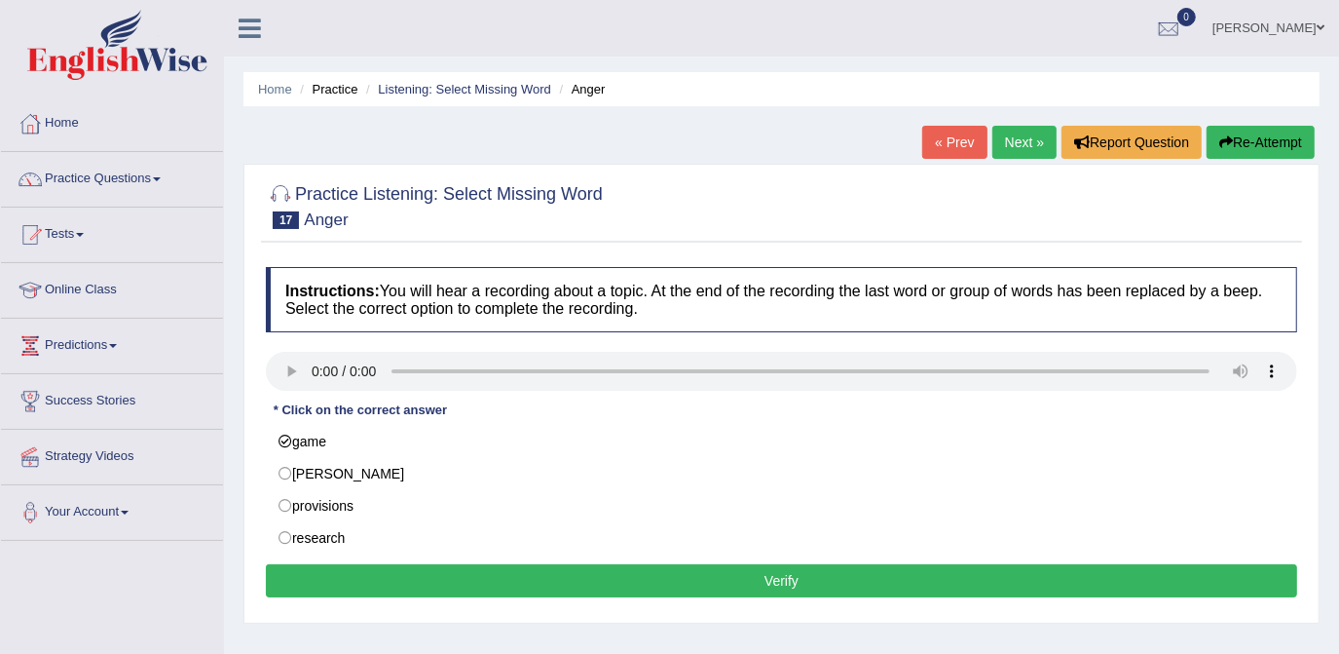
click at [630, 588] on button "Verify" at bounding box center [781, 580] width 1031 height 33
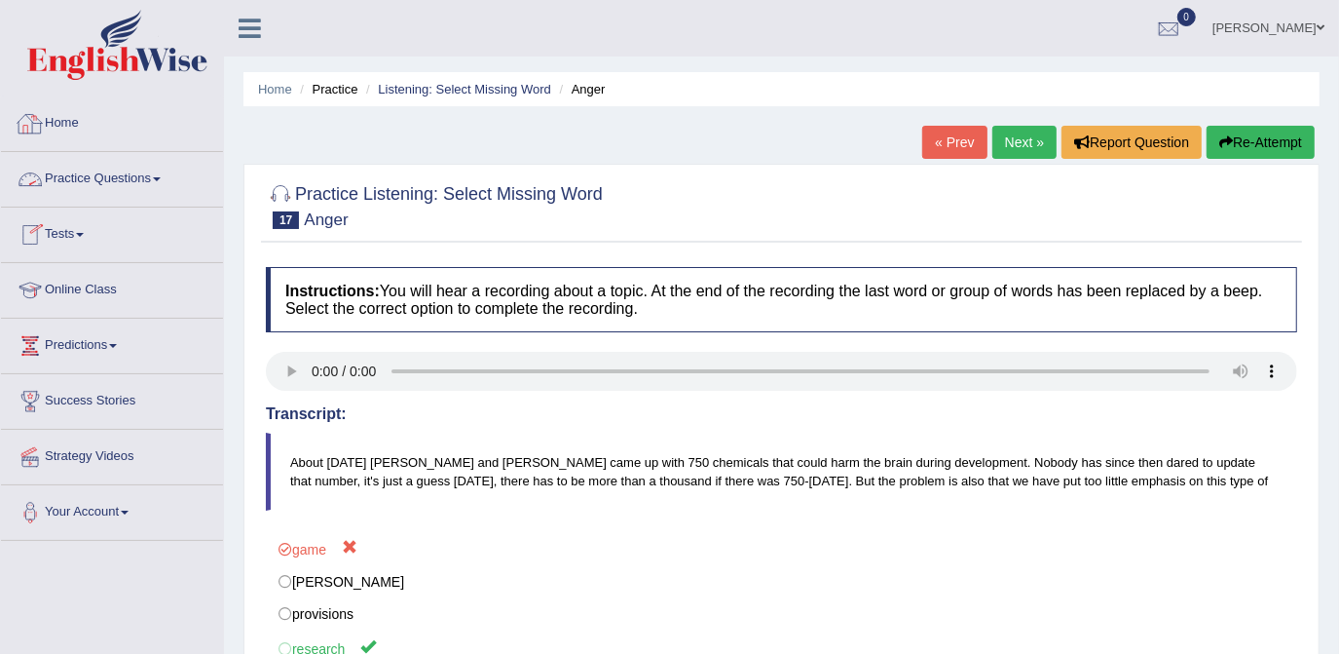
click at [97, 170] on link "Practice Questions" at bounding box center [112, 176] width 222 height 49
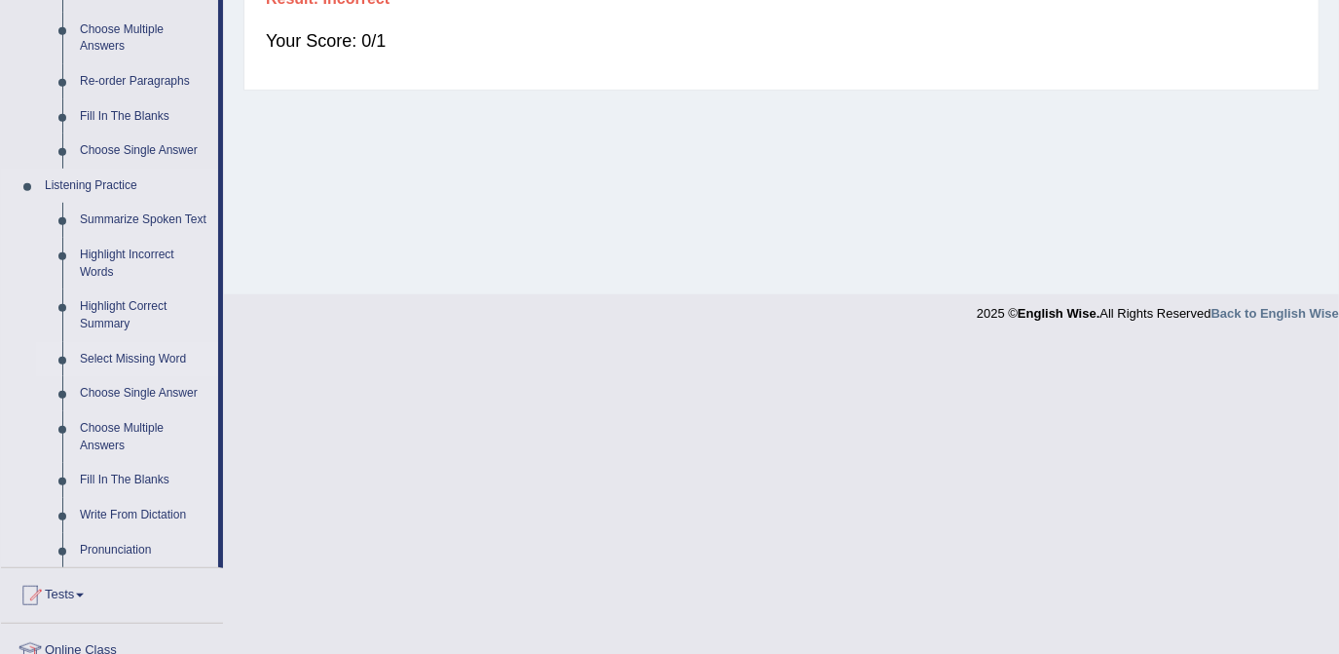
scroll to position [708, 0]
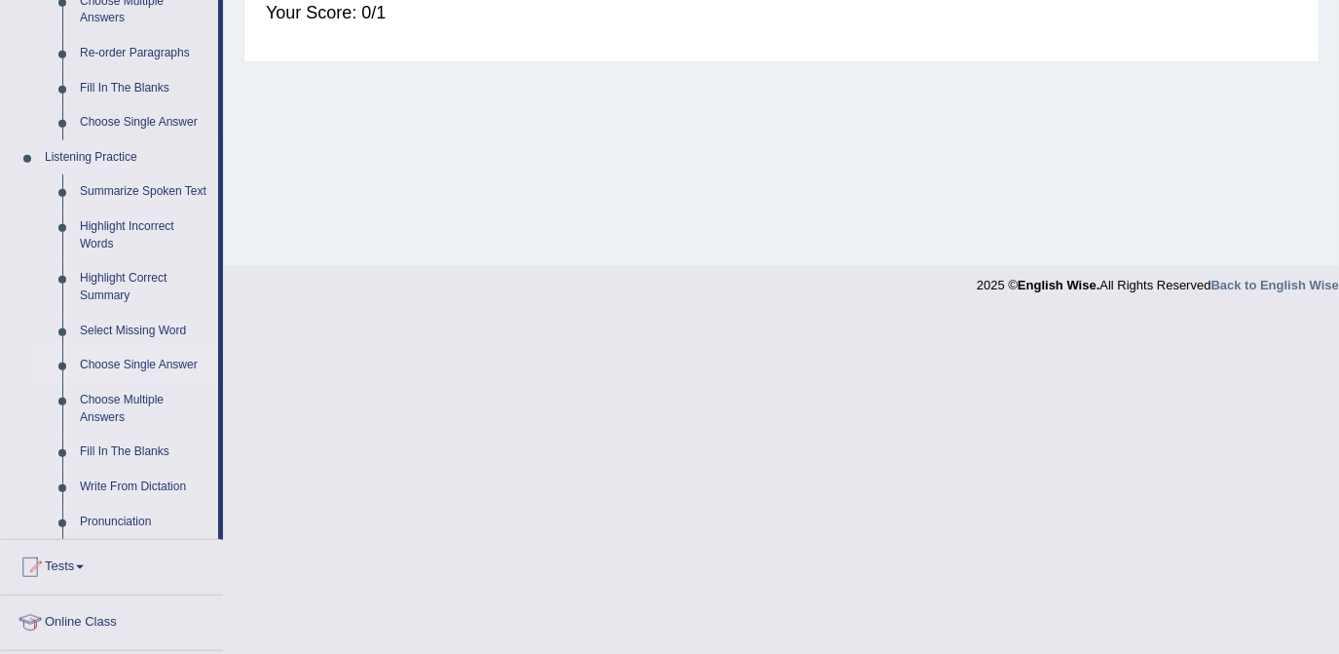
click at [132, 364] on link "Choose Single Answer" at bounding box center [144, 365] width 147 height 35
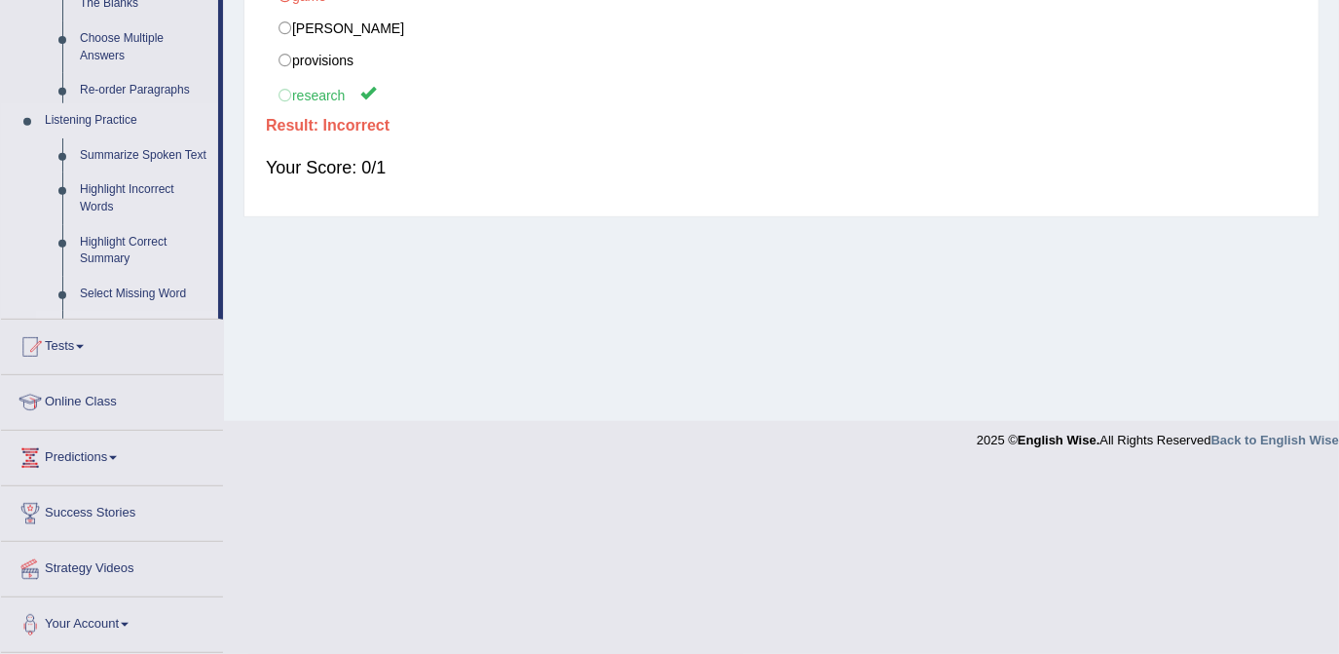
scroll to position [293, 0]
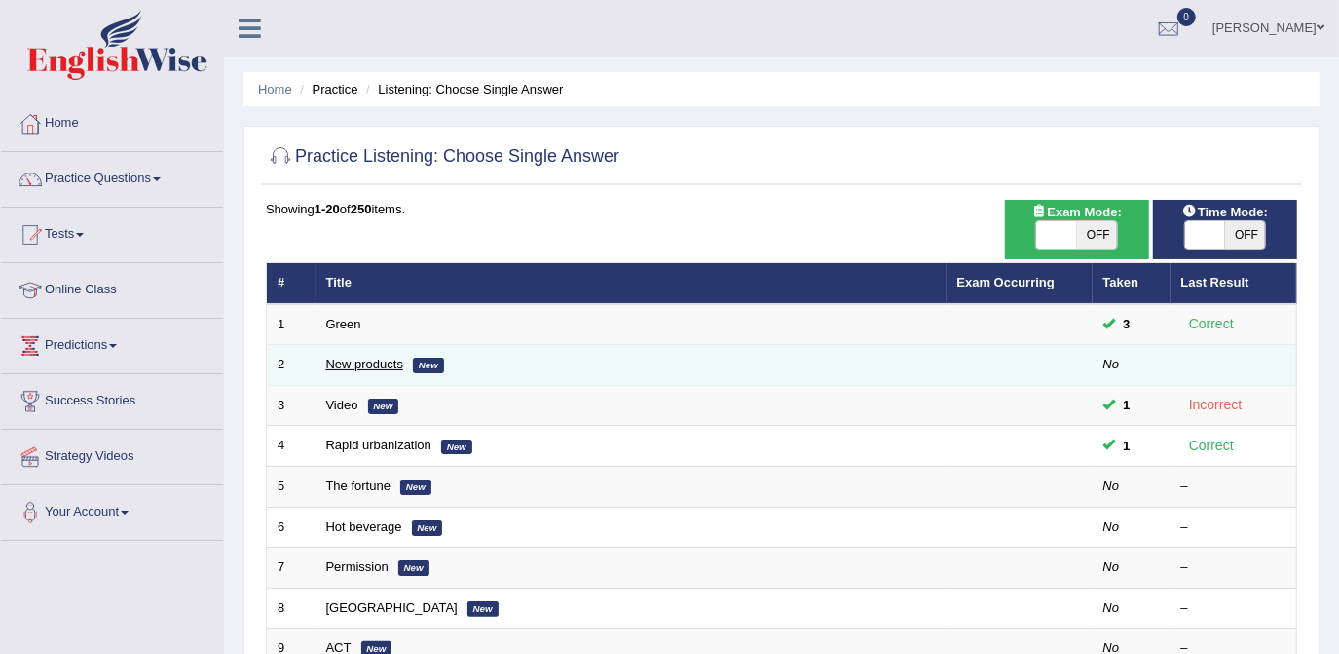
click at [384, 366] on link "New products" at bounding box center [364, 363] width 77 height 15
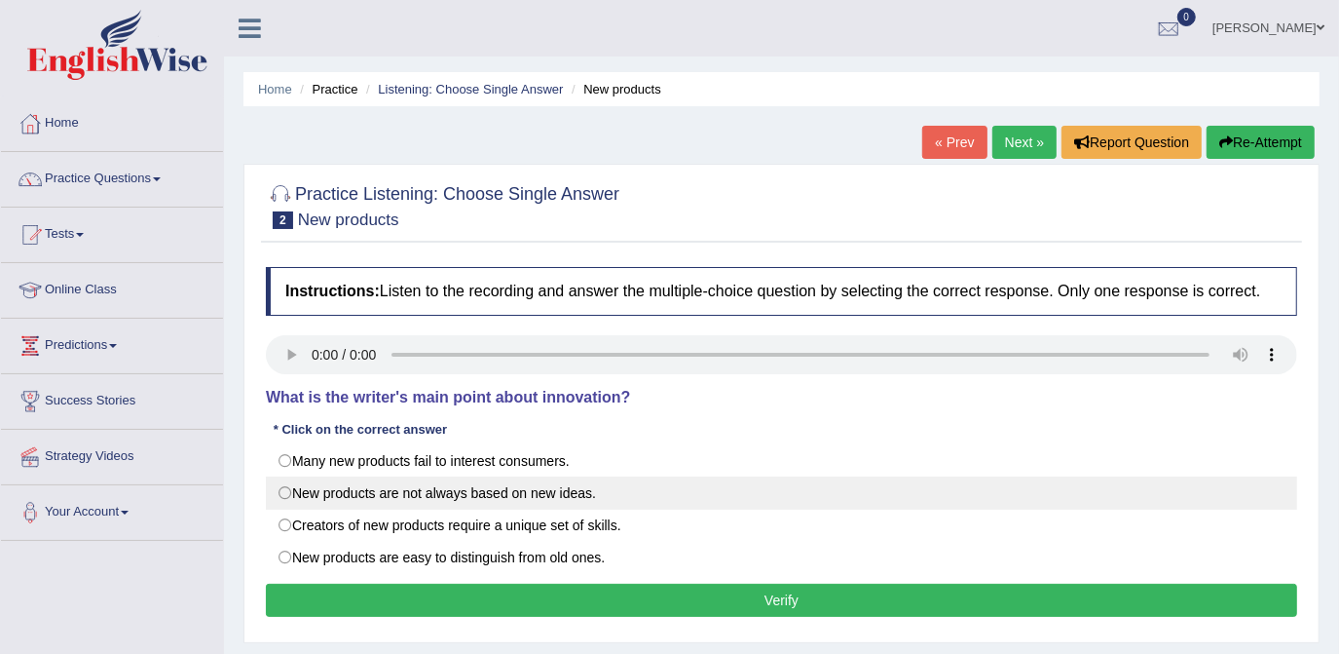
click at [282, 483] on label "New products are not always based on new ideas." at bounding box center [781, 492] width 1031 height 33
radio input "true"
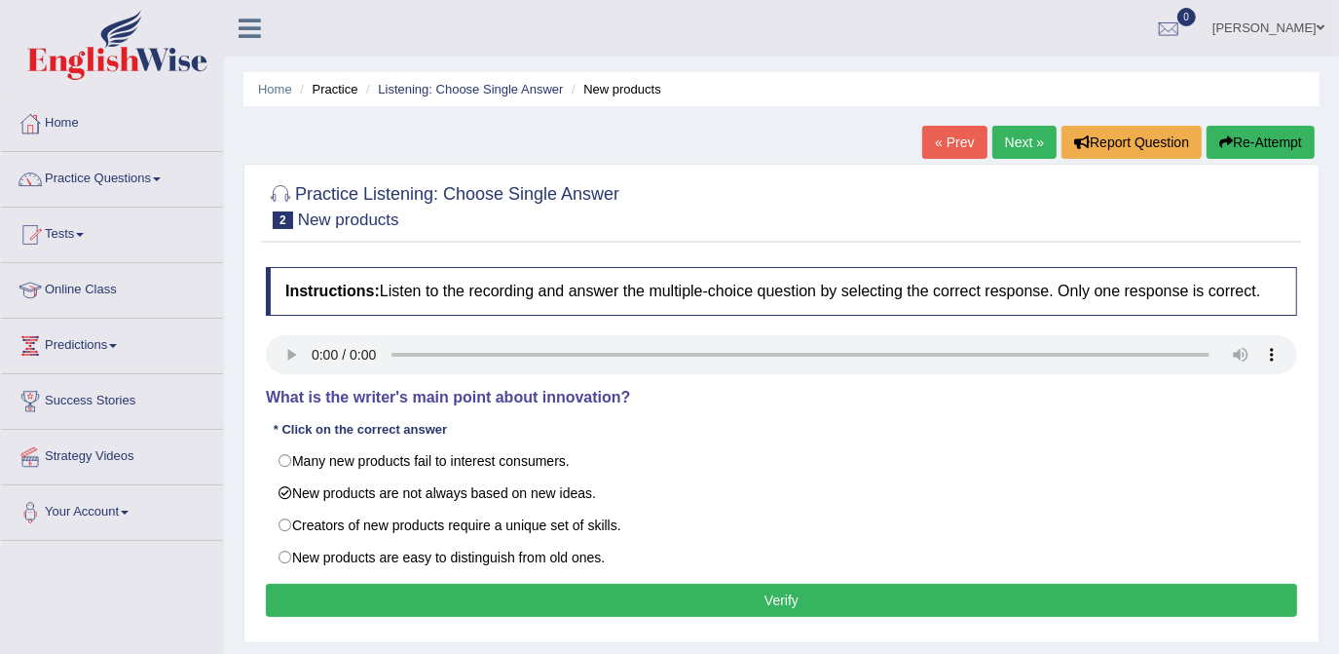
click at [404, 602] on button "Verify" at bounding box center [781, 599] width 1031 height 33
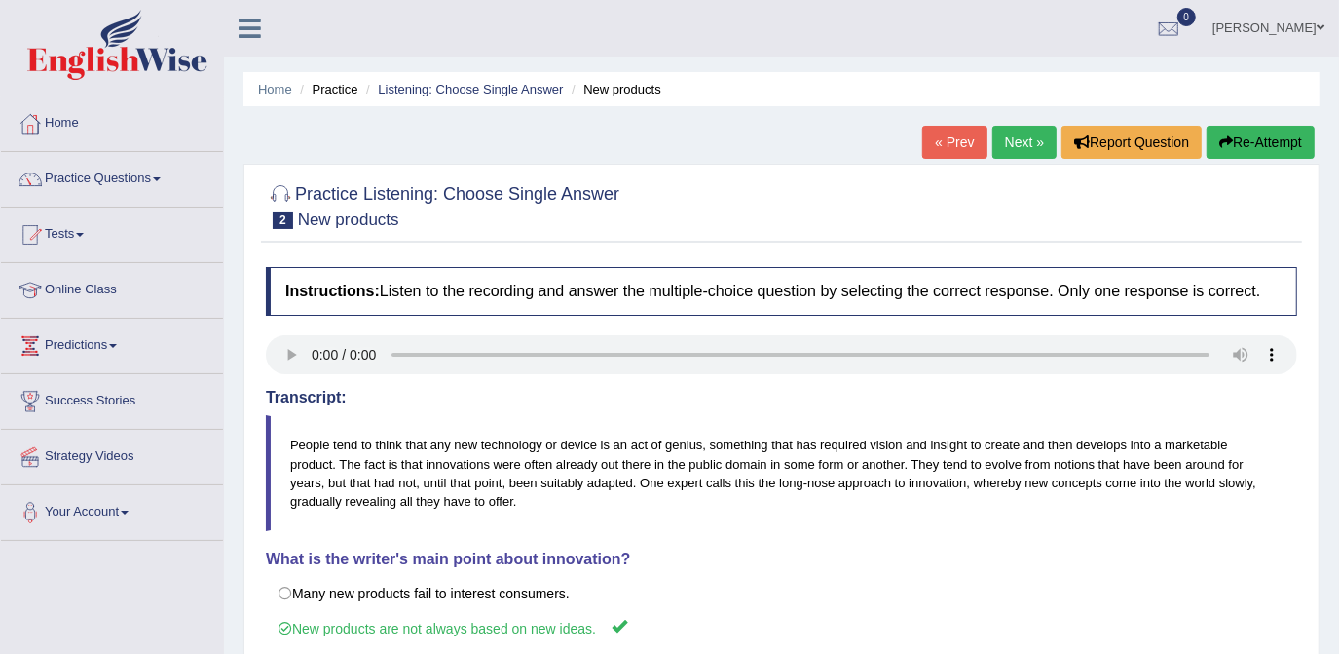
click at [127, 177] on link "Practice Questions" at bounding box center [112, 176] width 222 height 49
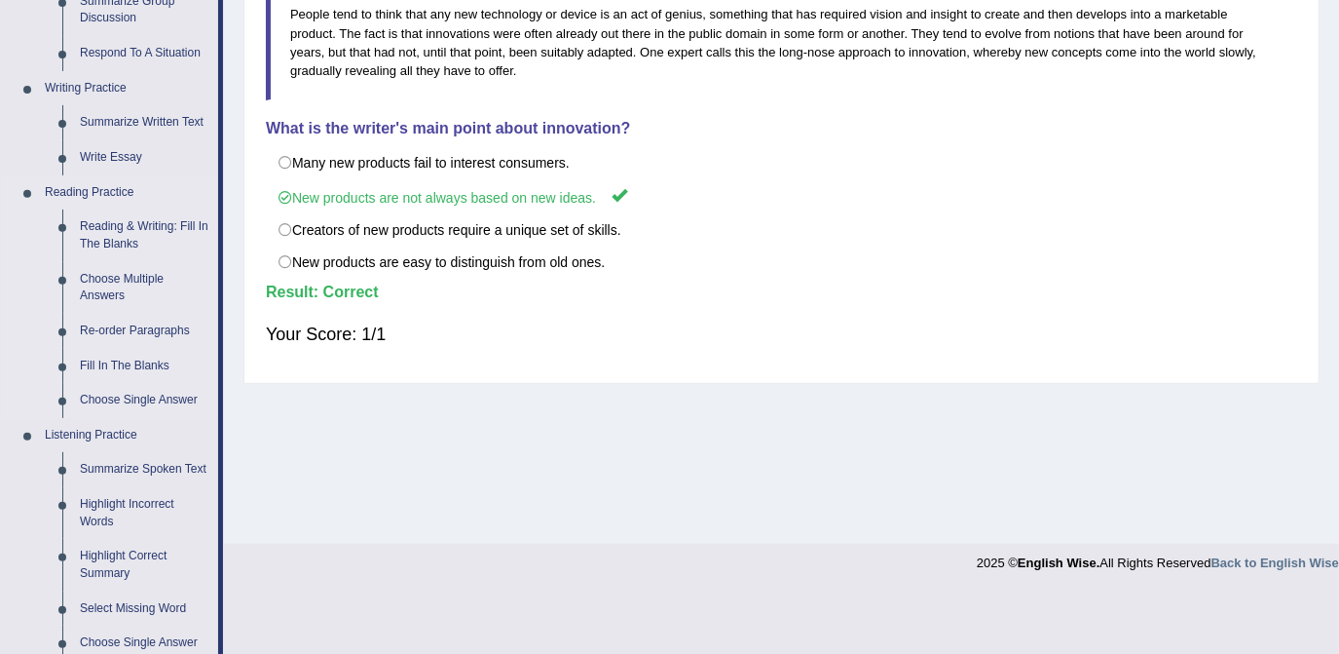
scroll to position [619, 0]
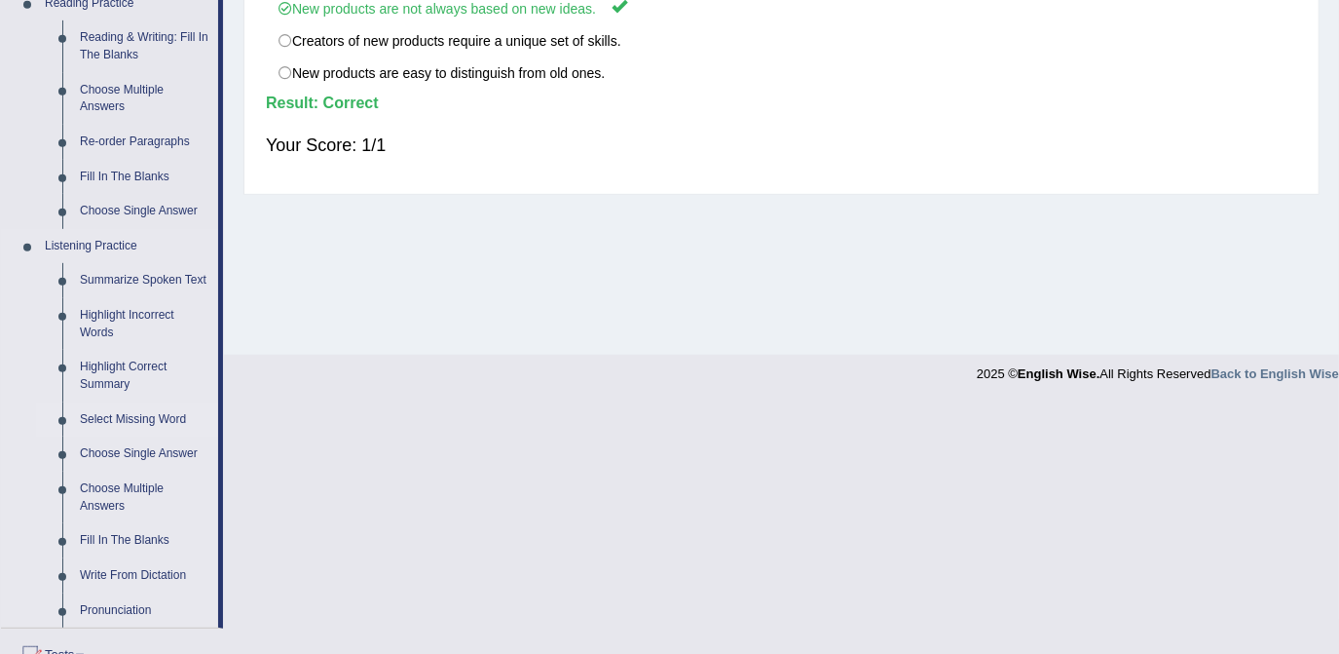
click at [140, 415] on link "Select Missing Word" at bounding box center [144, 419] width 147 height 35
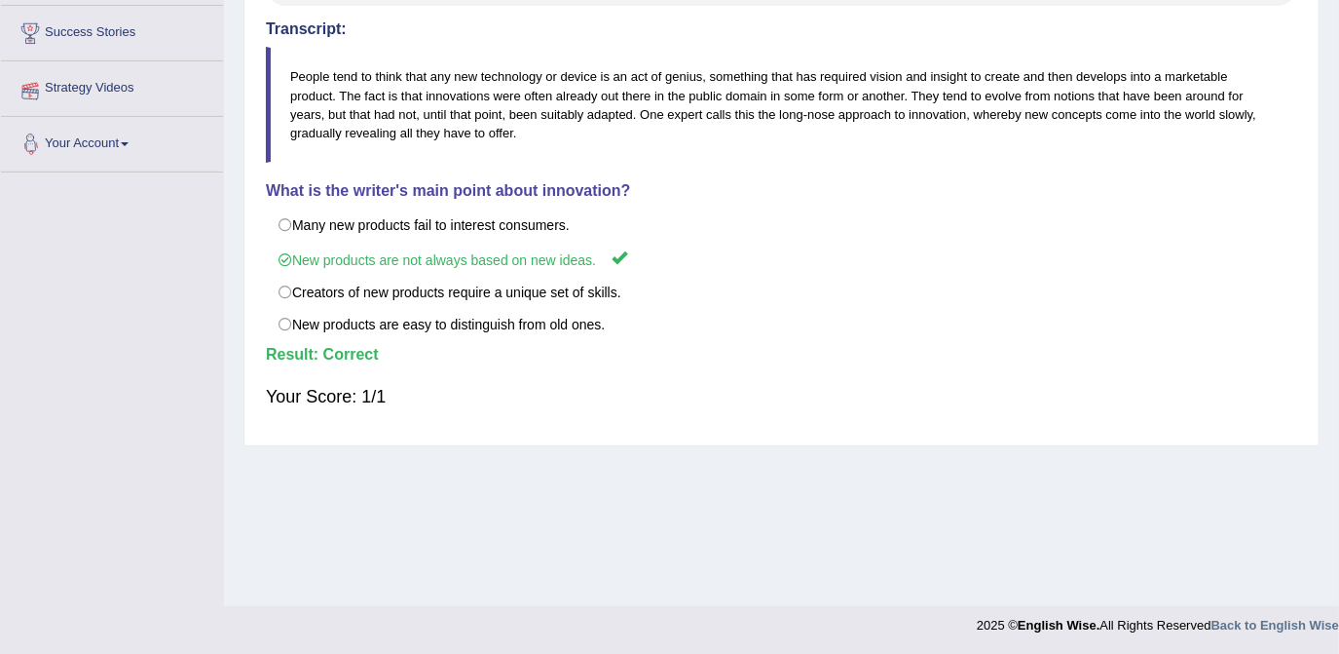
scroll to position [368, 0]
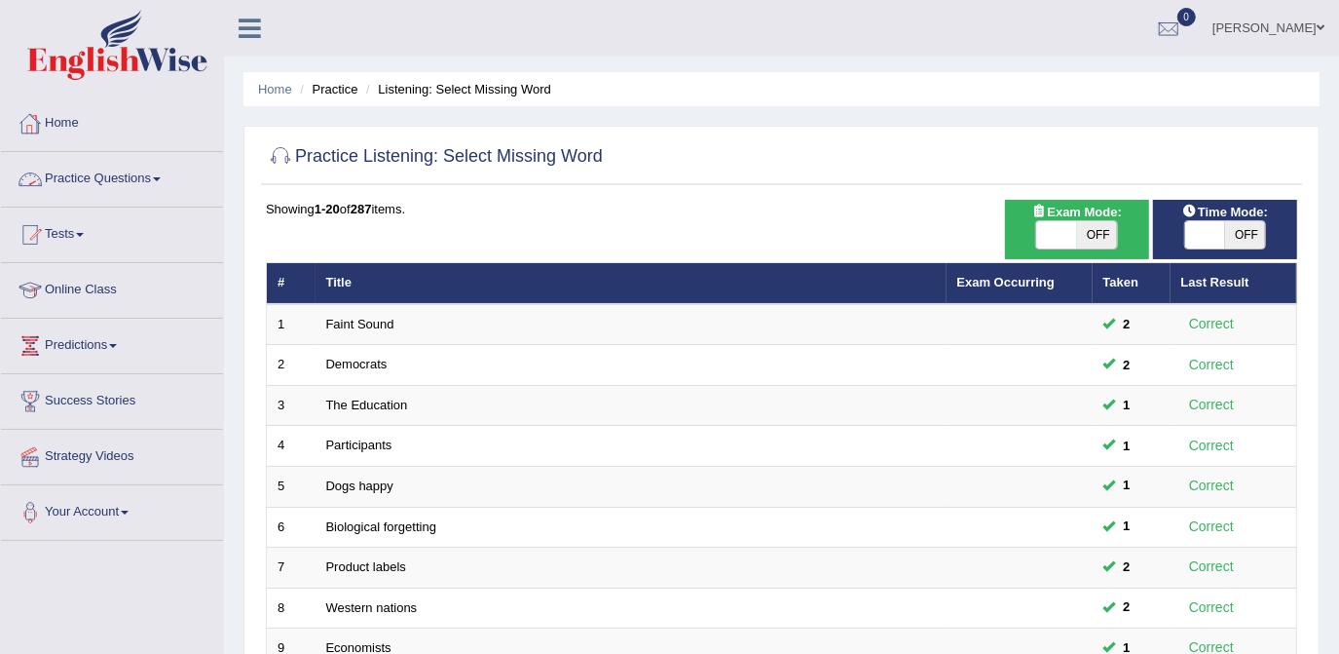
click at [158, 166] on link "Practice Questions" at bounding box center [112, 176] width 222 height 49
